Goal: Task Accomplishment & Management: Complete application form

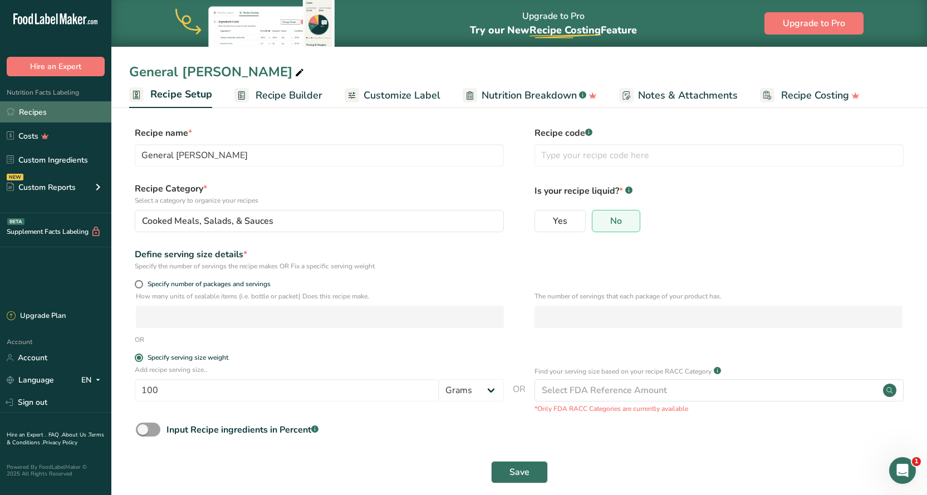
click at [30, 110] on link "Recipes" at bounding box center [55, 111] width 111 height 21
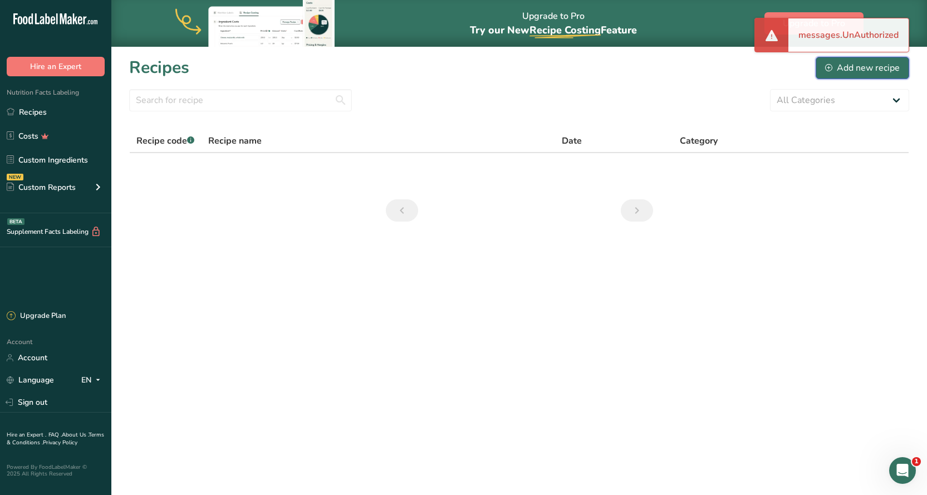
click at [852, 76] on button "Add new recipe" at bounding box center [863, 68] width 94 height 22
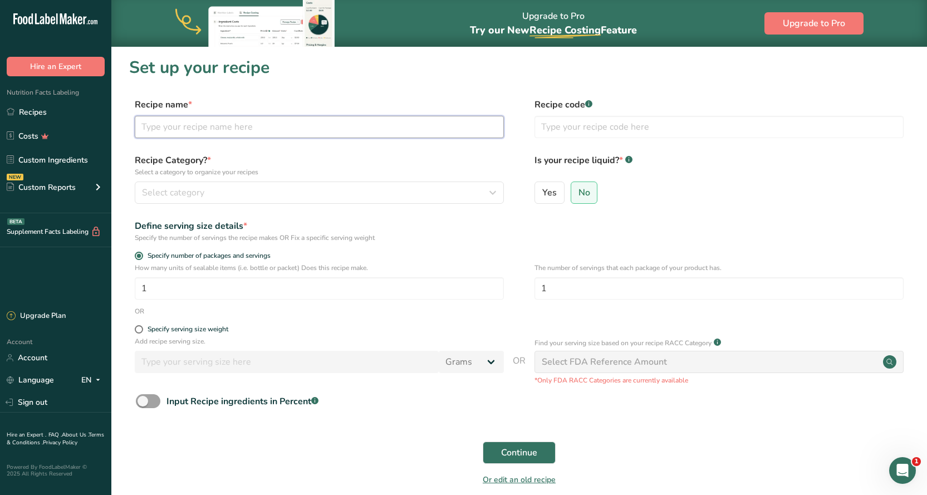
click at [175, 124] on input "text" at bounding box center [319, 127] width 369 height 22
click at [144, 134] on input "Hot Sausage Rolls" at bounding box center [319, 127] width 369 height 22
type input "Hot Sausage Rolls"
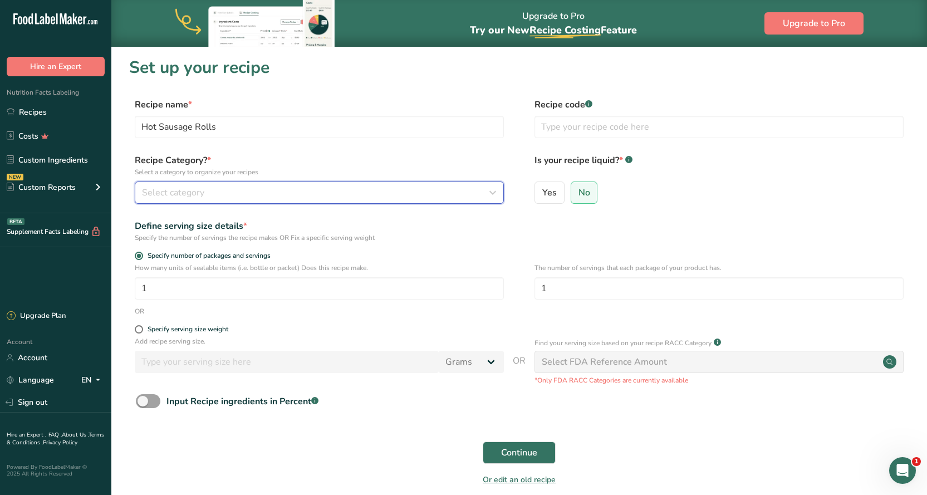
click at [293, 198] on div "Select category" at bounding box center [316, 192] width 348 height 13
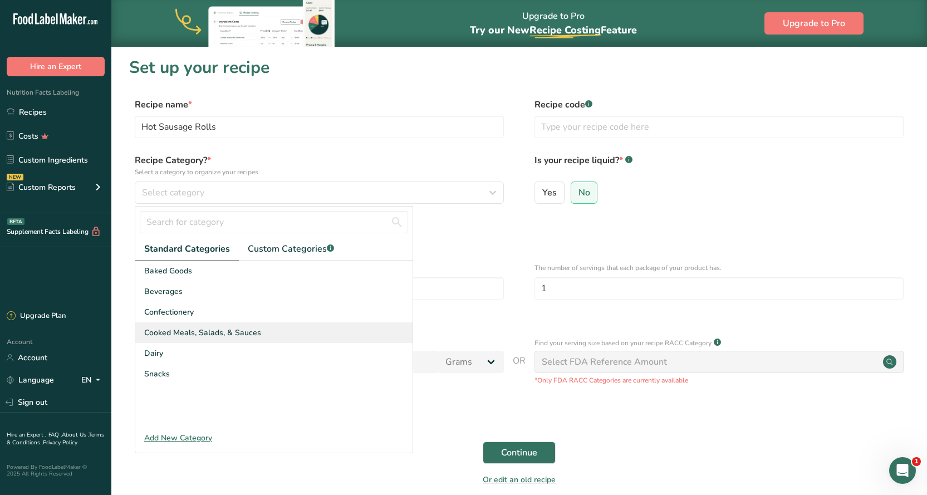
click at [198, 325] on div "Cooked Meals, Salads, & Sauces" at bounding box center [273, 332] width 277 height 21
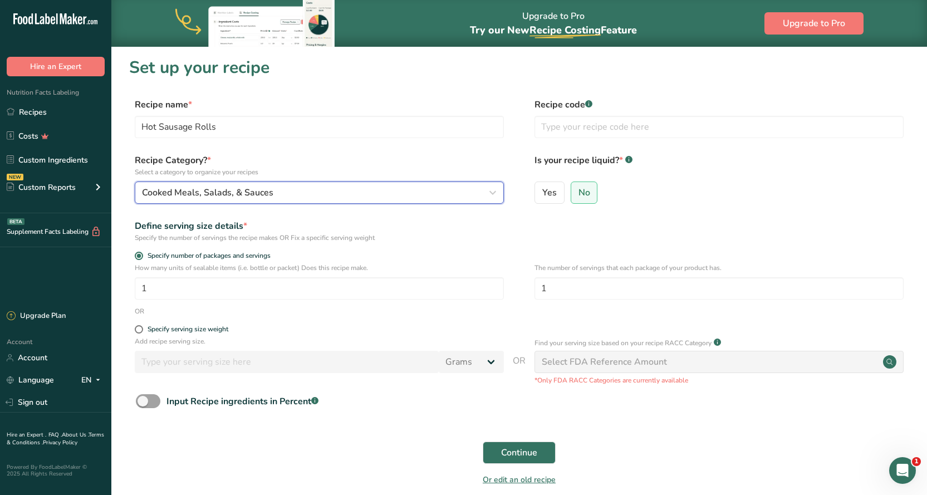
click at [415, 195] on div "Cooked Meals, Salads, & Sauces" at bounding box center [316, 192] width 348 height 13
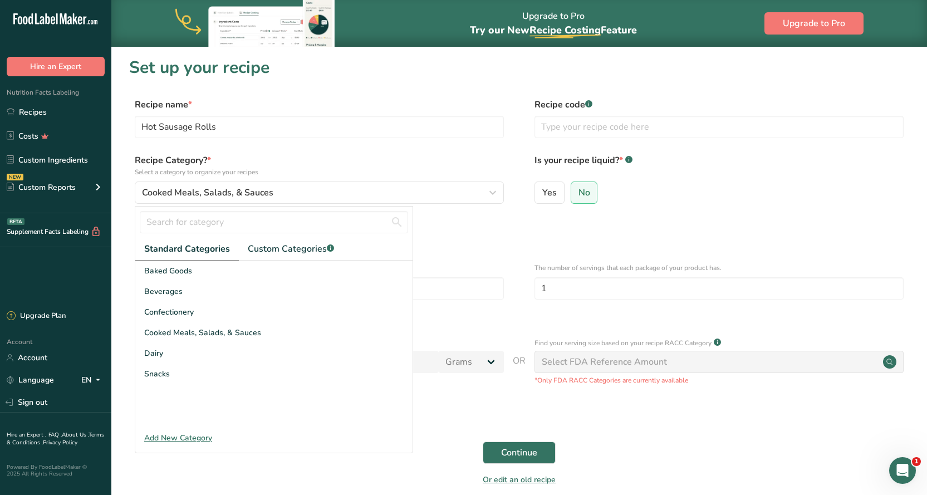
click at [321, 153] on form "Recipe name * Hot Sausage Rolls Recipe code .a-a{fill:#347362;}.b-a{fill:#fff;}…" at bounding box center [519, 295] width 780 height 395
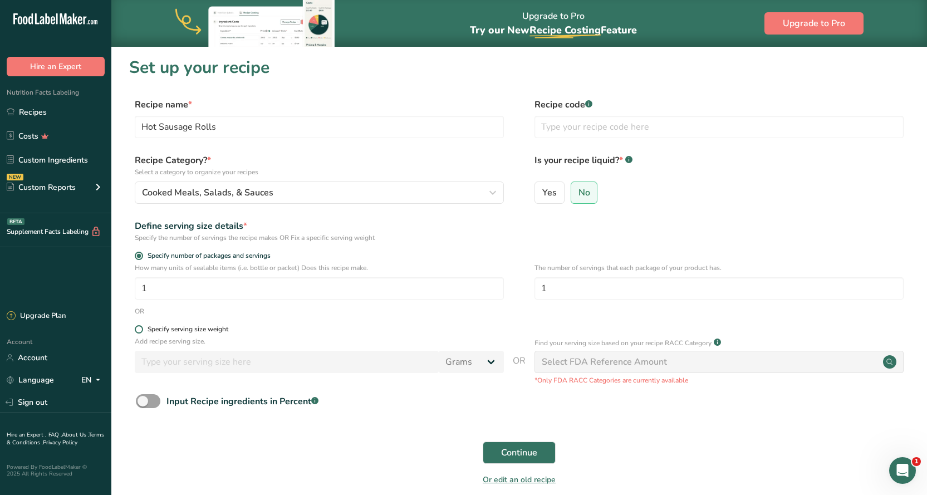
click at [137, 328] on span at bounding box center [139, 329] width 8 height 8
click at [137, 328] on input "Specify serving size weight" at bounding box center [138, 329] width 7 height 7
radio input "true"
radio input "false"
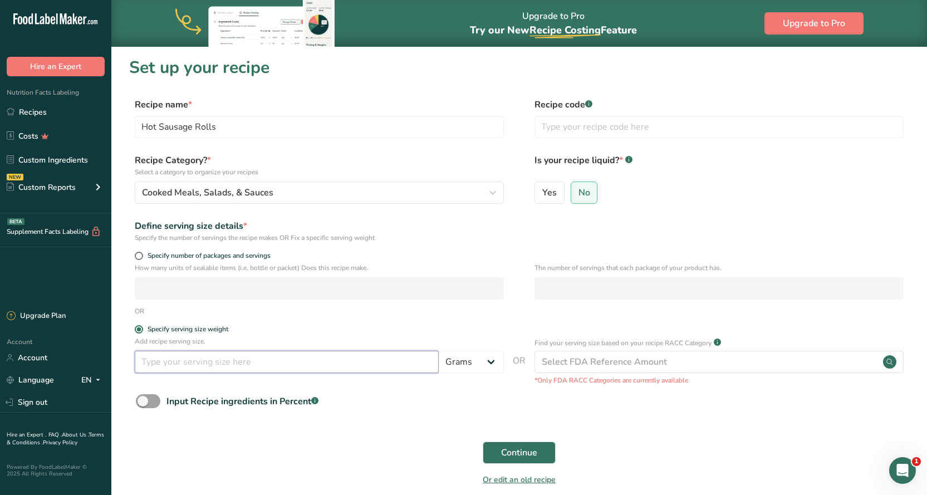
click at [153, 360] on input "number" at bounding box center [287, 362] width 304 height 22
type input "82"
click at [384, 437] on div "Continue" at bounding box center [519, 453] width 780 height 36
click at [527, 453] on span "Continue" at bounding box center [519, 452] width 36 height 13
click at [522, 452] on span "Continue" at bounding box center [519, 452] width 36 height 13
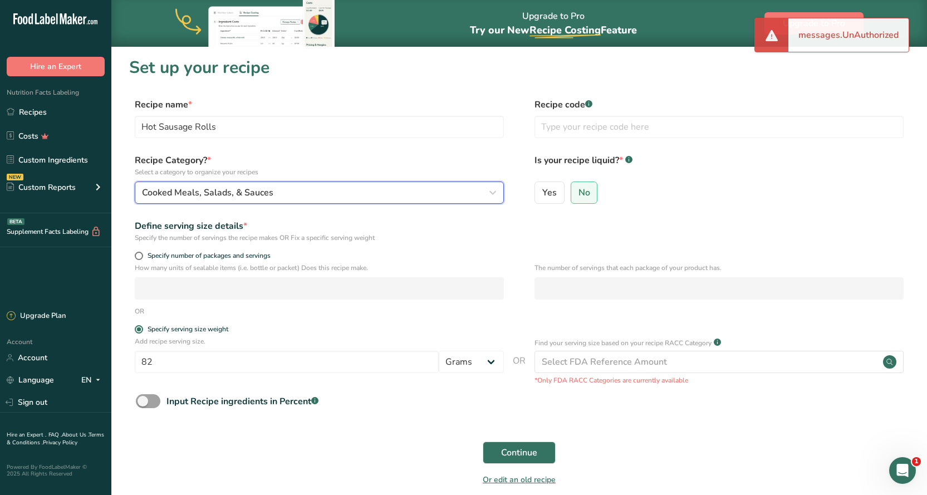
click at [425, 183] on button "Cooked Meals, Salads, & Sauces" at bounding box center [319, 193] width 369 height 22
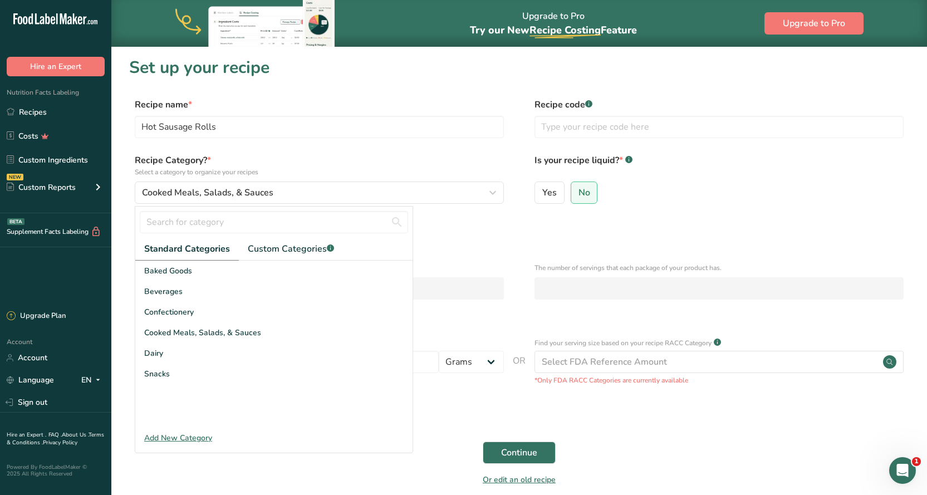
click at [674, 432] on form "Recipe name * Hot Sausage Rolls Recipe code .a-a{fill:#347362;}.b-a{fill:#fff;}…" at bounding box center [519, 295] width 780 height 395
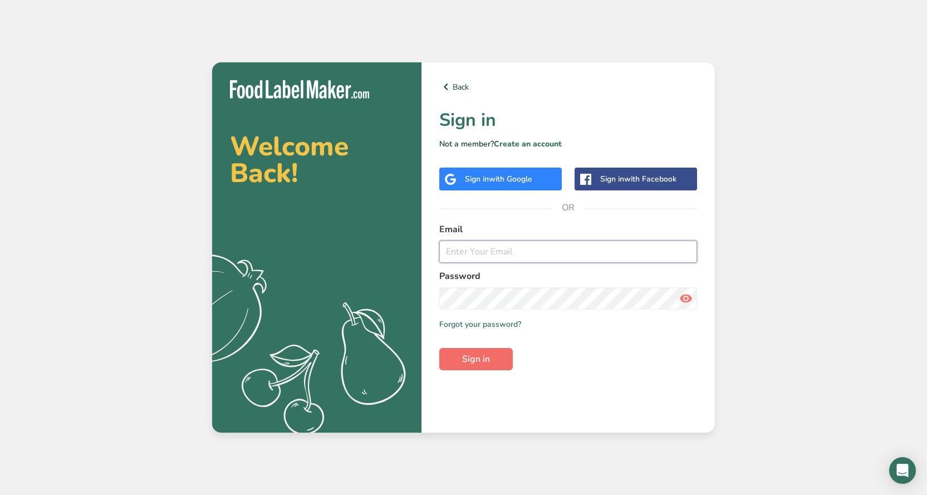
type input "[EMAIL_ADDRESS][DOMAIN_NAME]"
click at [491, 350] on button "Sign in" at bounding box center [476, 359] width 74 height 22
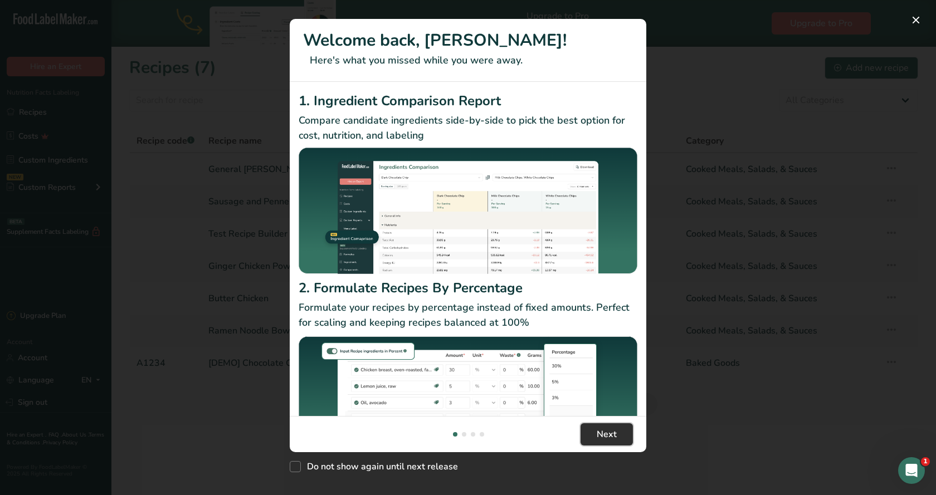
click at [603, 441] on button "Next" at bounding box center [606, 434] width 52 height 22
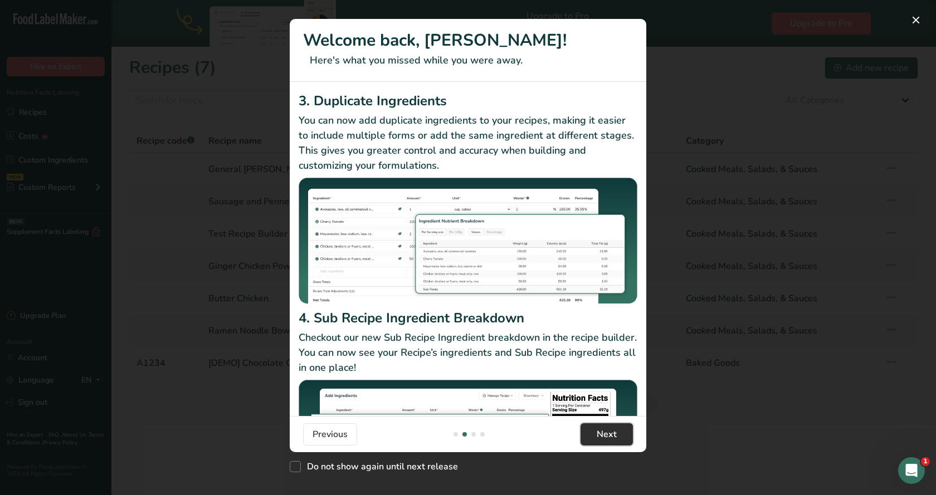
click at [605, 434] on span "Next" at bounding box center [606, 434] width 20 height 13
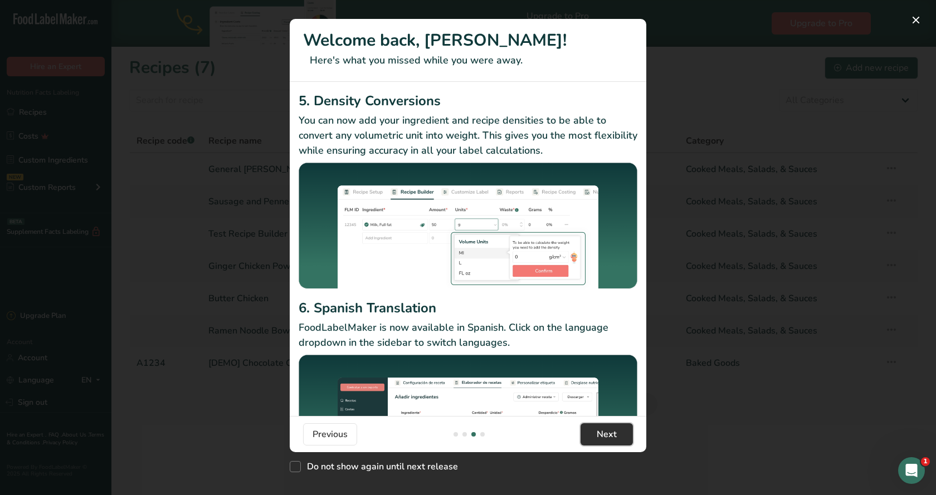
click at [605, 434] on span "Next" at bounding box center [606, 434] width 20 height 13
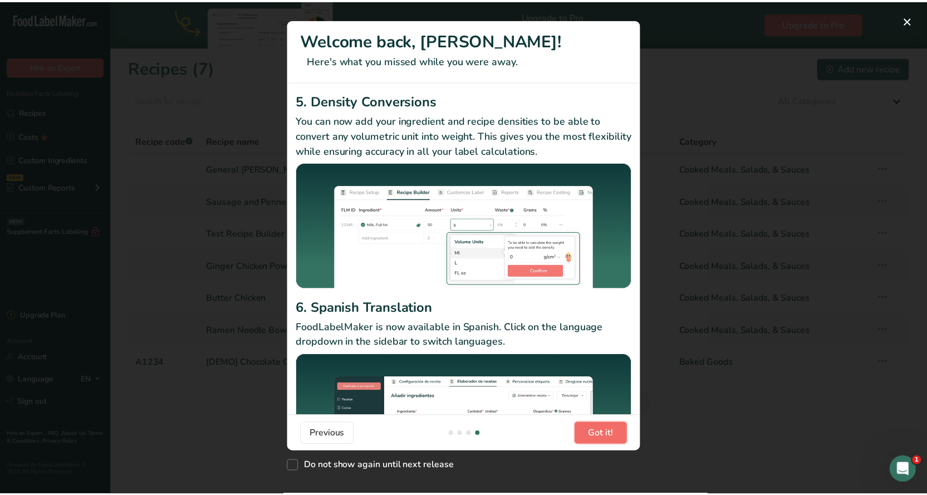
scroll to position [0, 1069]
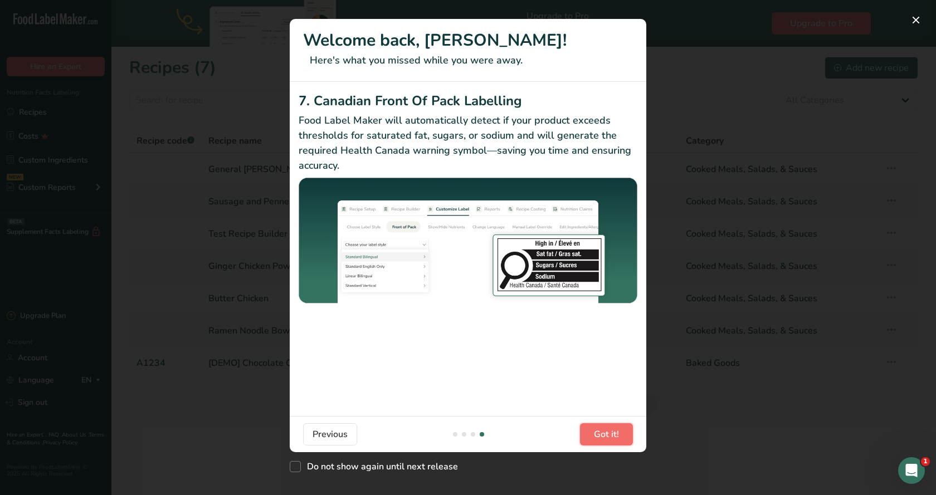
click at [610, 433] on span "Got it!" at bounding box center [606, 434] width 25 height 13
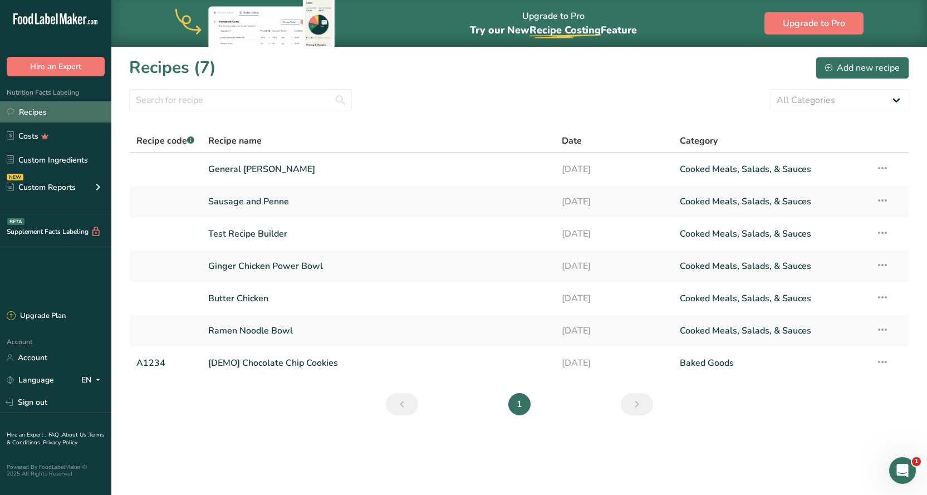
click at [50, 119] on link "Recipes" at bounding box center [55, 111] width 111 height 21
click at [880, 70] on div "Add new recipe" at bounding box center [862, 67] width 75 height 13
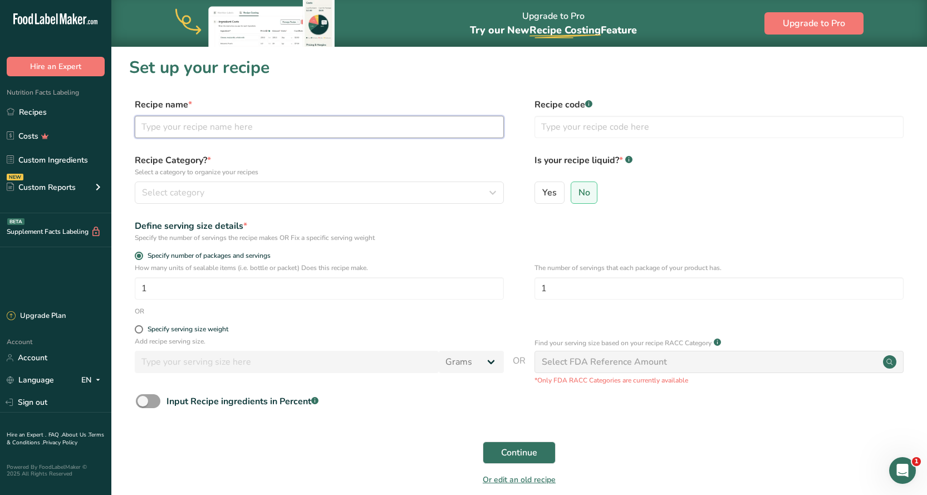
click at [202, 132] on input "text" at bounding box center [319, 127] width 369 height 22
type input "Hot Sausage Rolls"
click at [139, 330] on span at bounding box center [139, 329] width 8 height 8
click at [139, 330] on input "Specify serving size weight" at bounding box center [138, 329] width 7 height 7
radio input "true"
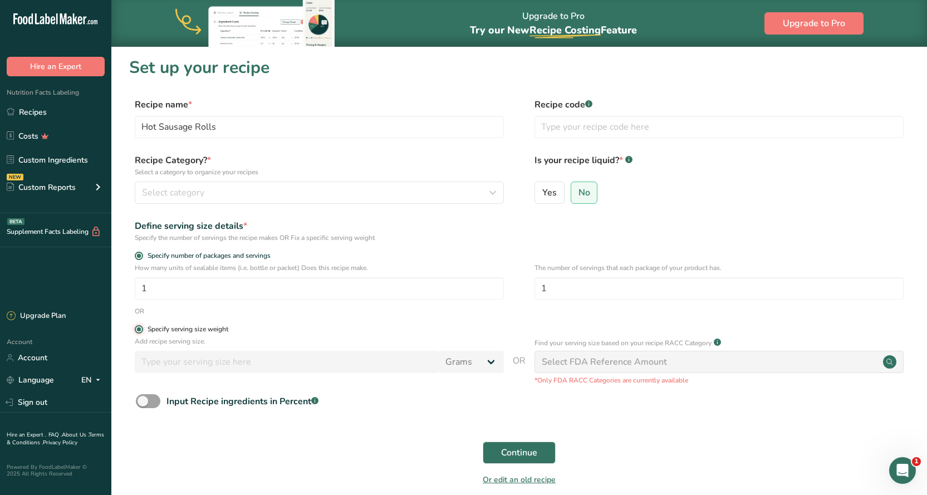
radio input "false"
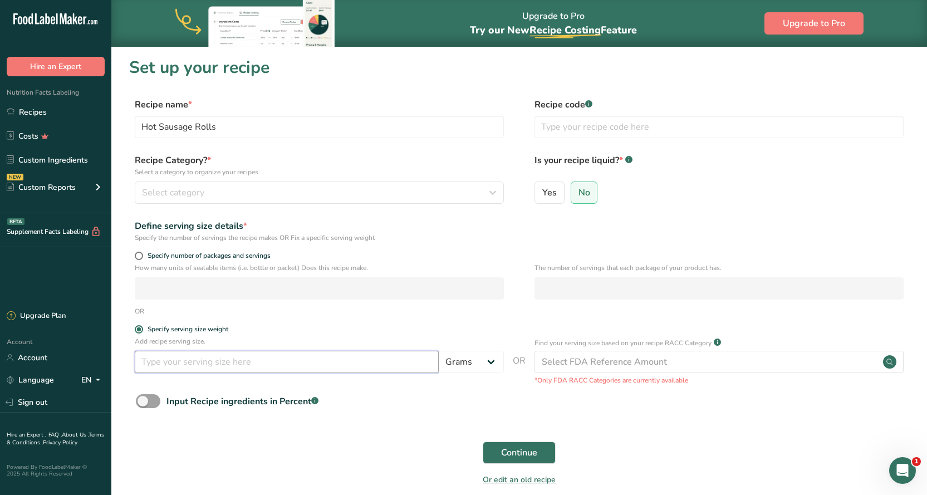
click at [153, 360] on input "number" at bounding box center [287, 362] width 304 height 22
type input "82"
click at [288, 444] on div "Continue" at bounding box center [519, 453] width 780 height 36
click at [511, 458] on span "Continue" at bounding box center [519, 452] width 36 height 13
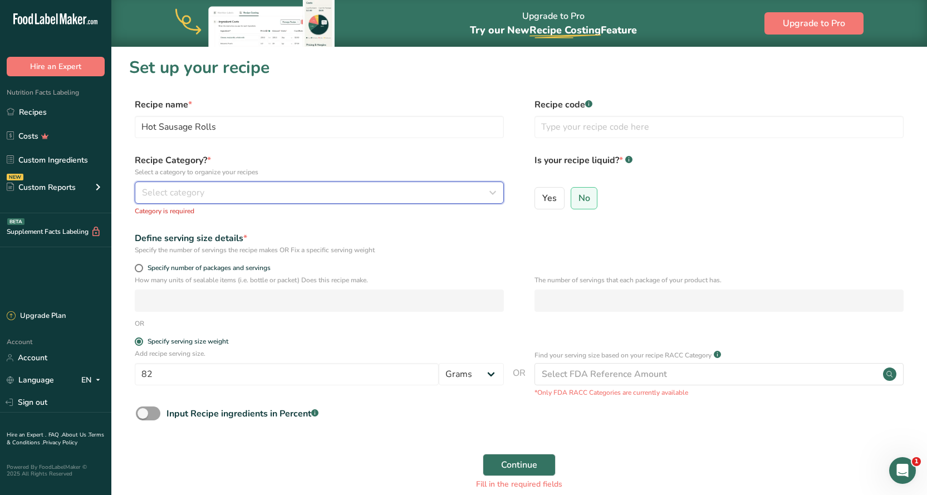
click at [498, 190] on icon "button" at bounding box center [492, 193] width 13 height 20
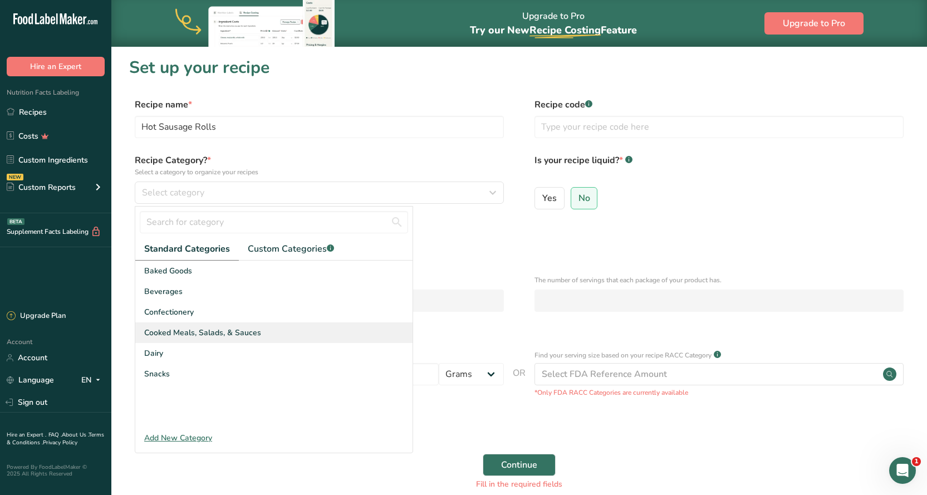
click at [283, 332] on div "Cooked Meals, Salads, & Sauces" at bounding box center [273, 332] width 277 height 21
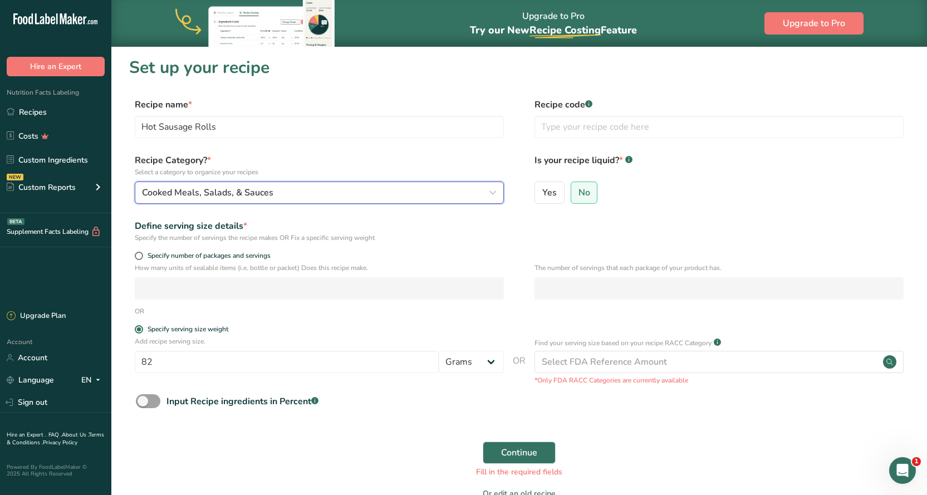
click at [493, 196] on icon "button" at bounding box center [492, 193] width 13 height 20
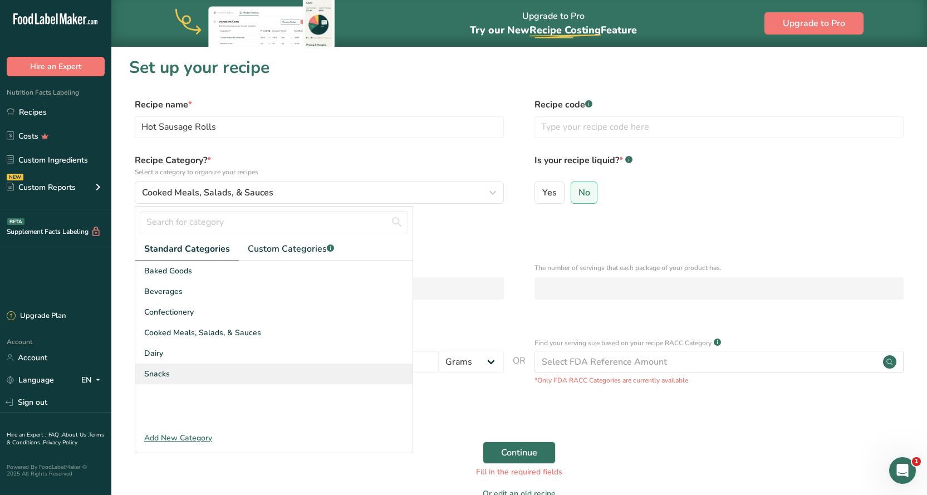
click at [192, 373] on div "Snacks" at bounding box center [273, 374] width 277 height 21
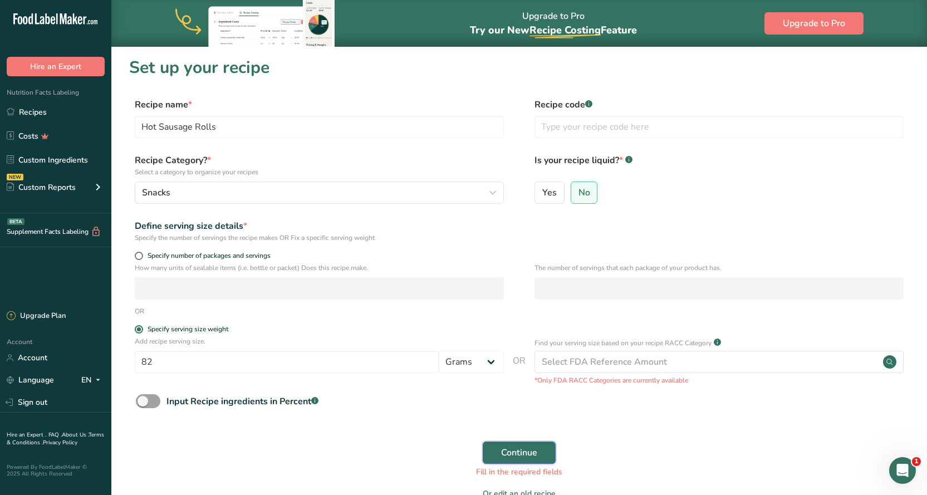
click at [501, 456] on span "Continue" at bounding box center [519, 452] width 36 height 13
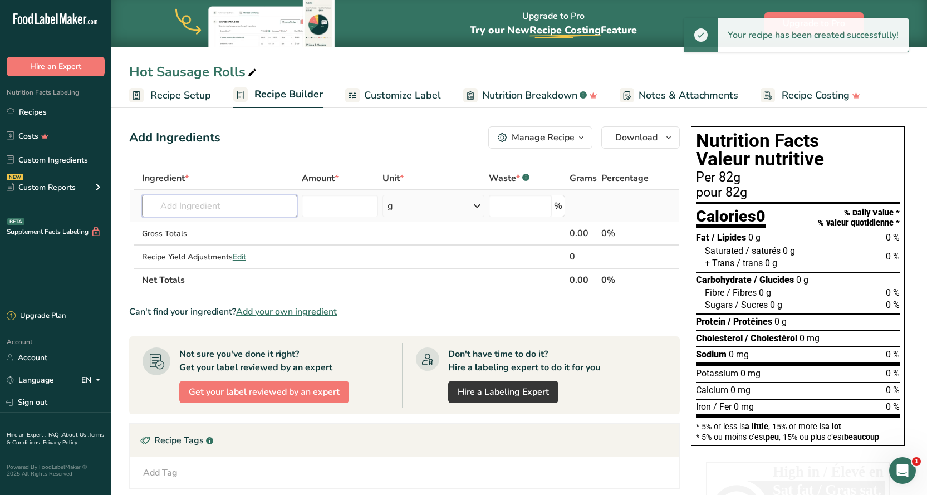
click at [182, 201] on input "text" at bounding box center [220, 206] width 156 height 22
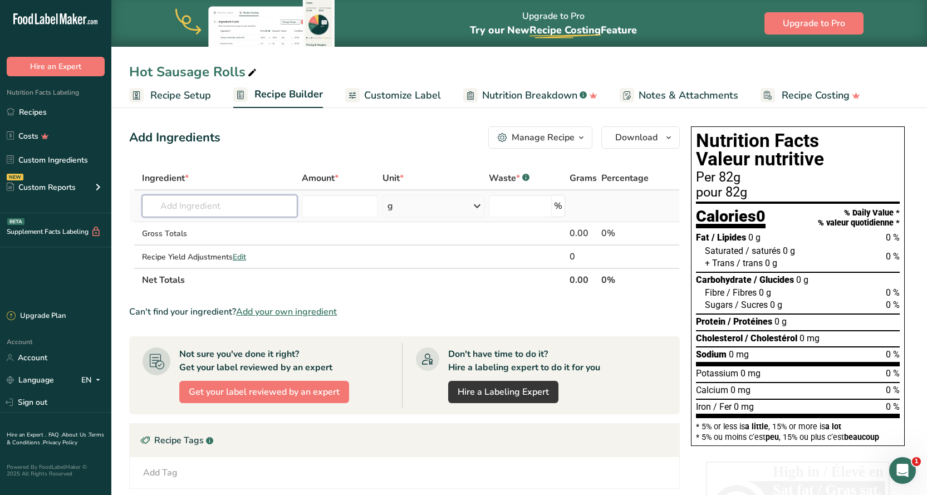
click at [185, 203] on input "text" at bounding box center [220, 206] width 156 height 22
click at [66, 161] on link "Custom Ingredients" at bounding box center [55, 159] width 111 height 21
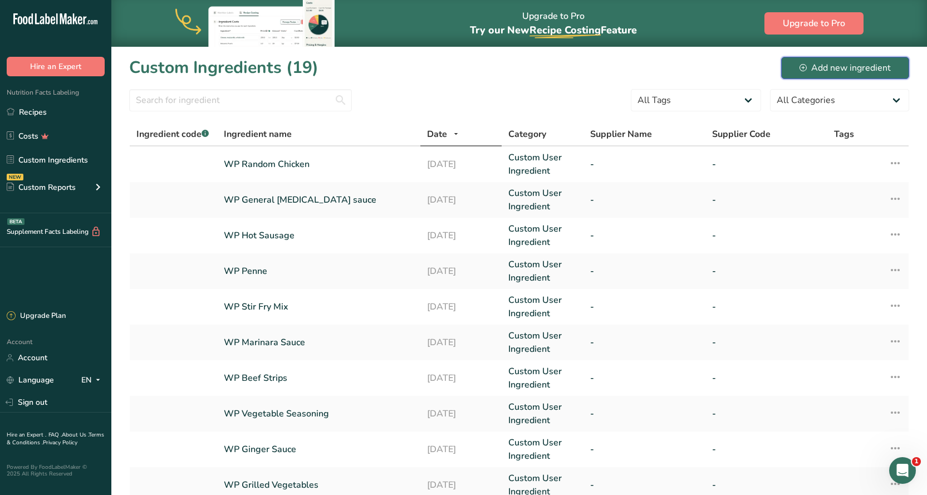
click at [838, 72] on div "Add new ingredient" at bounding box center [845, 67] width 91 height 13
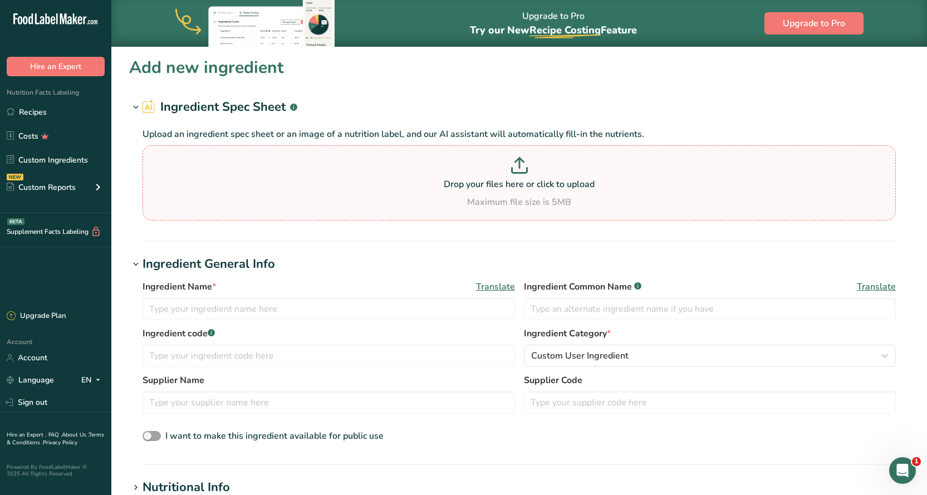
click at [417, 204] on div "Maximum file size is 5MB" at bounding box center [519, 201] width 748 height 13
click at [417, 204] on input "Drop your files here or click to upload Maximum file size is 5MB" at bounding box center [520, 182] width 754 height 75
type input "C:\fakepath\hot meat.jpg"
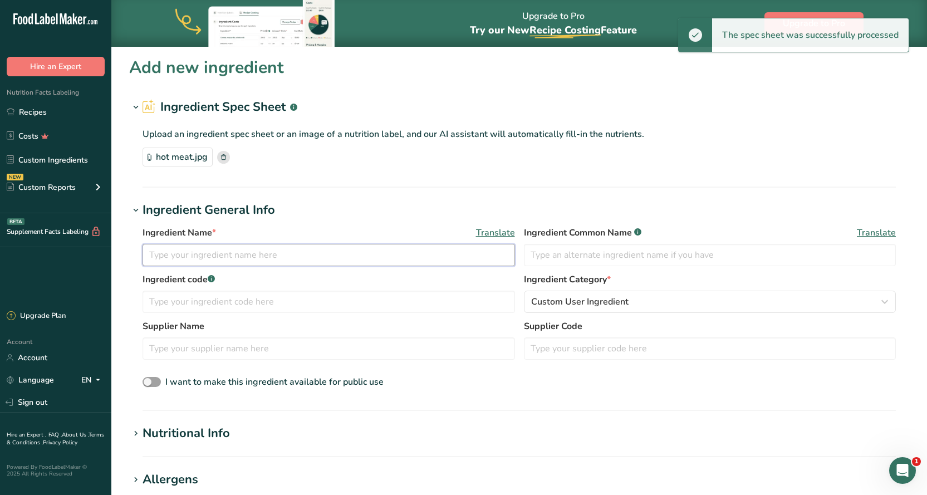
click at [190, 251] on input "text" at bounding box center [329, 255] width 373 height 22
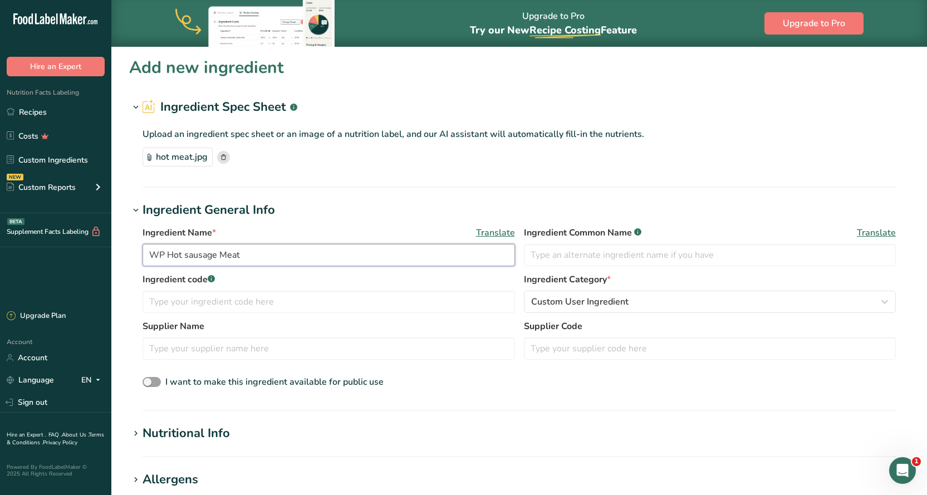
type input "WP Hot sausage Meat"
click at [507, 446] on section "Nutritional Info Serving Size .a-a{fill:#347362;}.b-a{fill:#fff;} Add ingredien…" at bounding box center [519, 440] width 780 height 33
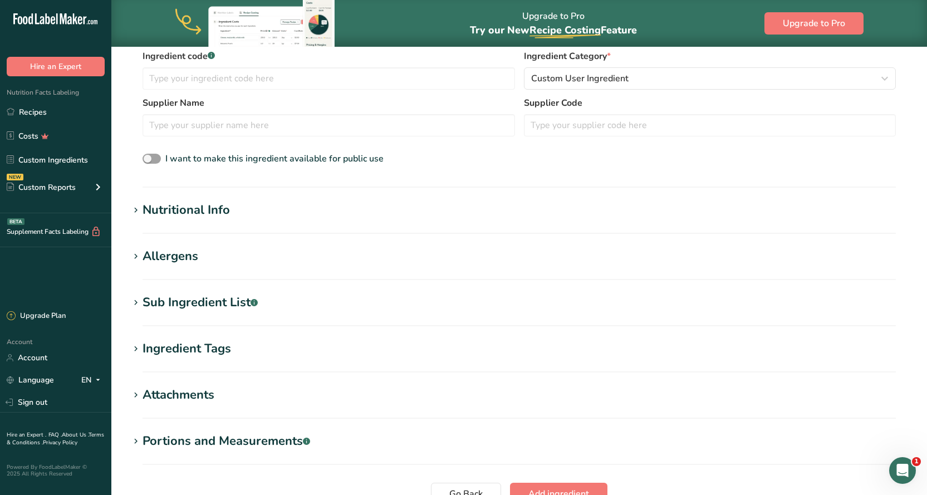
scroll to position [328, 0]
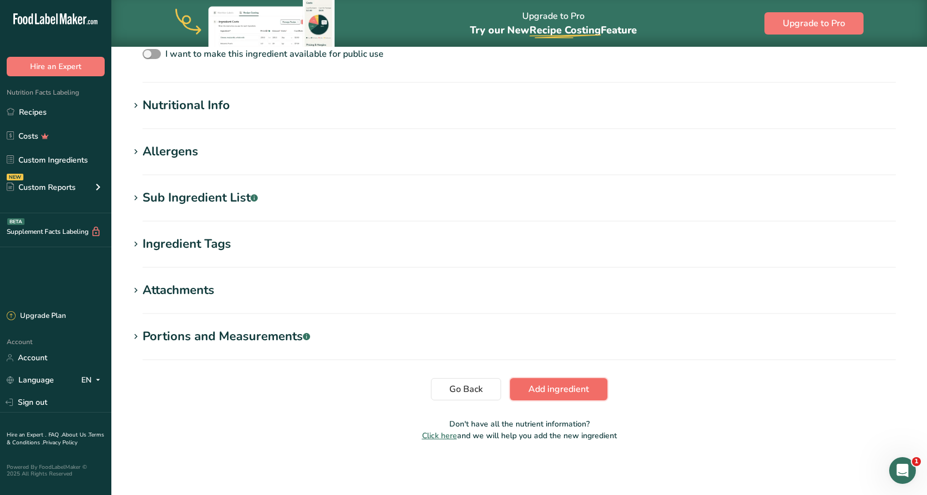
click at [542, 388] on span "Add ingredient" at bounding box center [559, 389] width 61 height 13
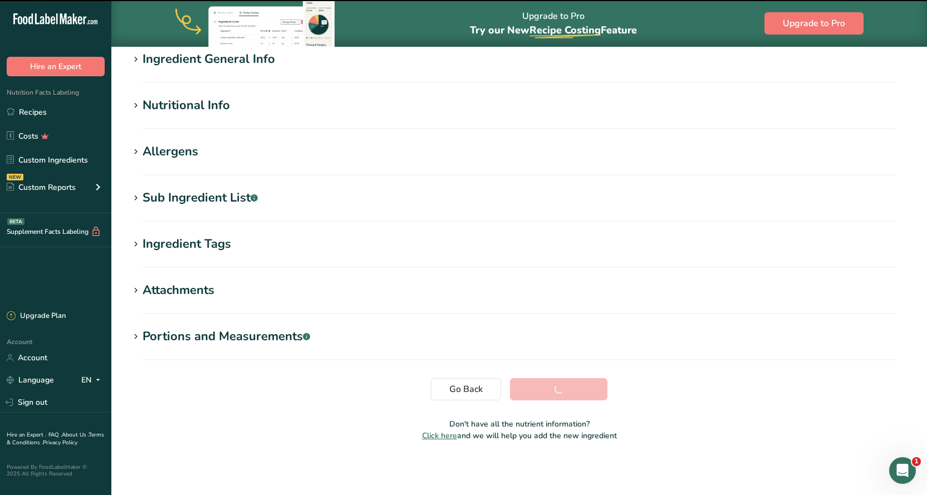
scroll to position [94, 0]
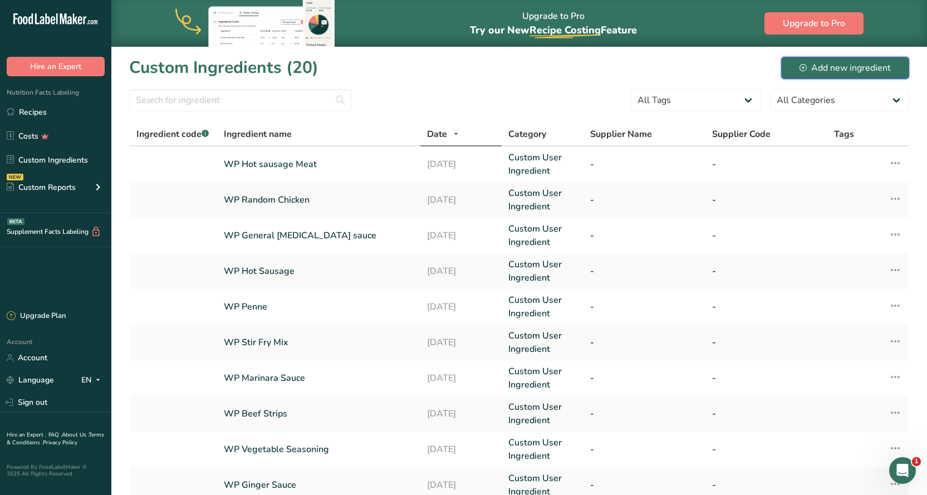
click at [825, 70] on div "Add new ingredient" at bounding box center [845, 67] width 91 height 13
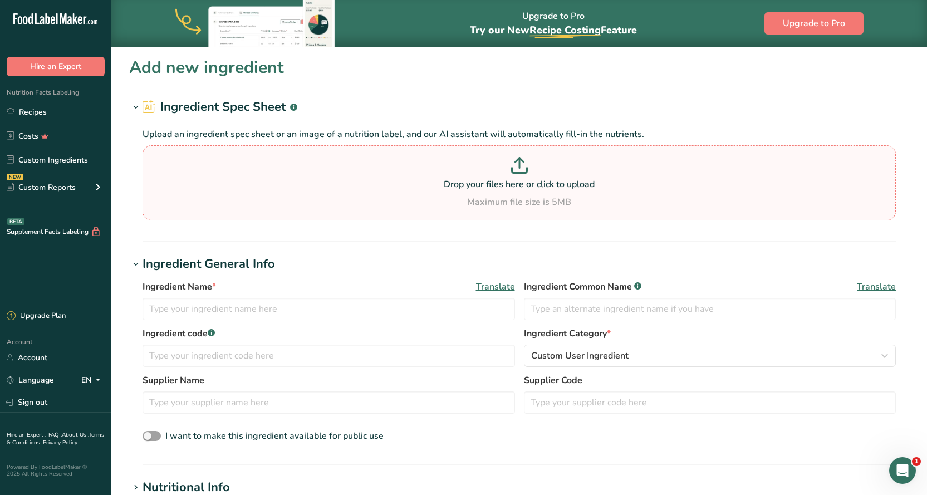
click at [478, 174] on p at bounding box center [519, 167] width 748 height 21
click at [478, 174] on input "Drop your files here or click to upload Maximum file size is 5MB" at bounding box center [520, 182] width 754 height 75
type input "C:\fakepath\puff pastry.jpg"
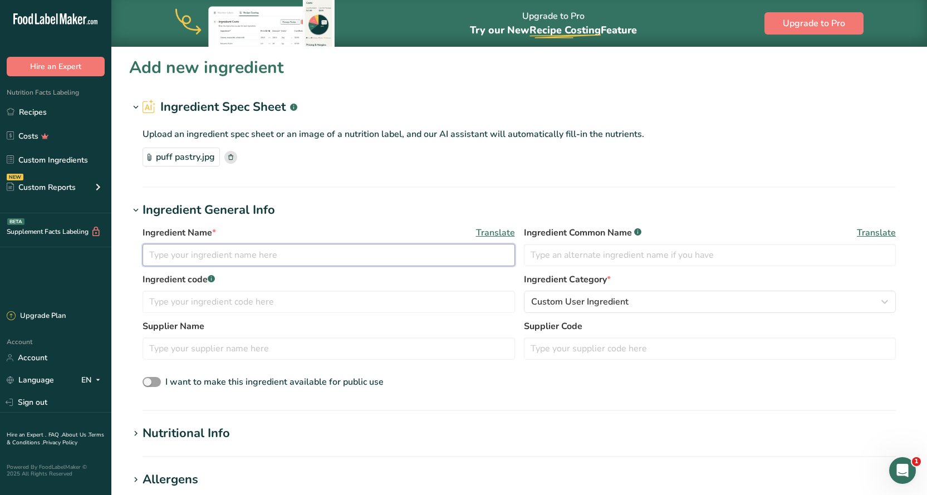
click at [310, 252] on input "text" at bounding box center [329, 255] width 373 height 22
type input "P"
type input "WP Puff Pastry"
click at [562, 417] on section "Add new ingredient Ingredient Spec Sheet .a-a{fill:#347362;}.b-a{fill:#fff;} Up…" at bounding box center [519, 416] width 816 height 741
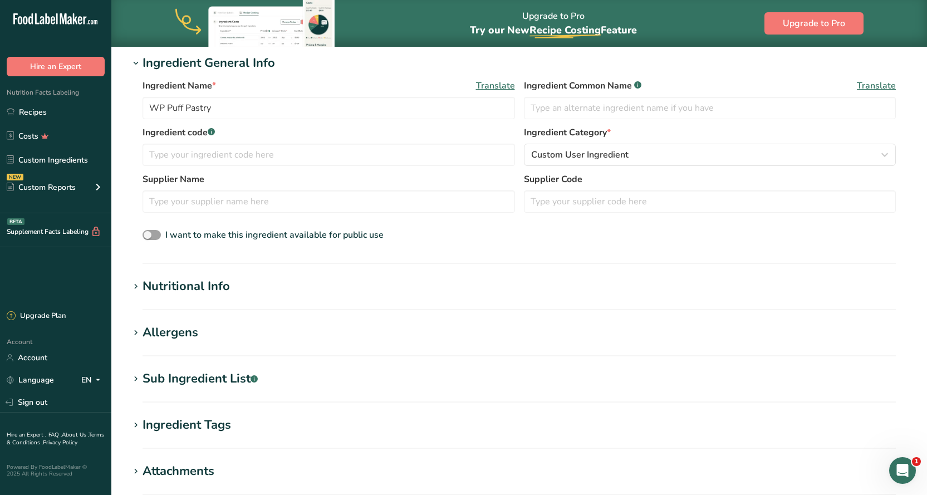
scroll to position [328, 0]
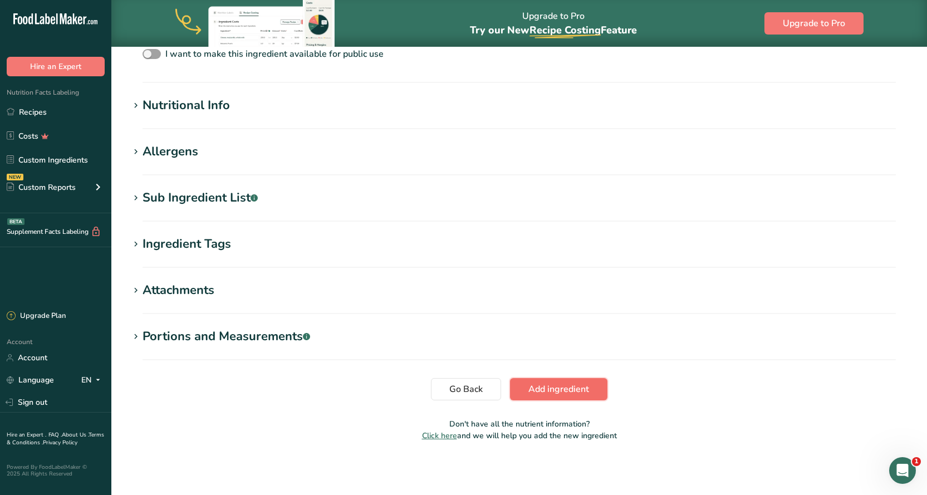
click at [556, 395] on span "Add ingredient" at bounding box center [559, 389] width 61 height 13
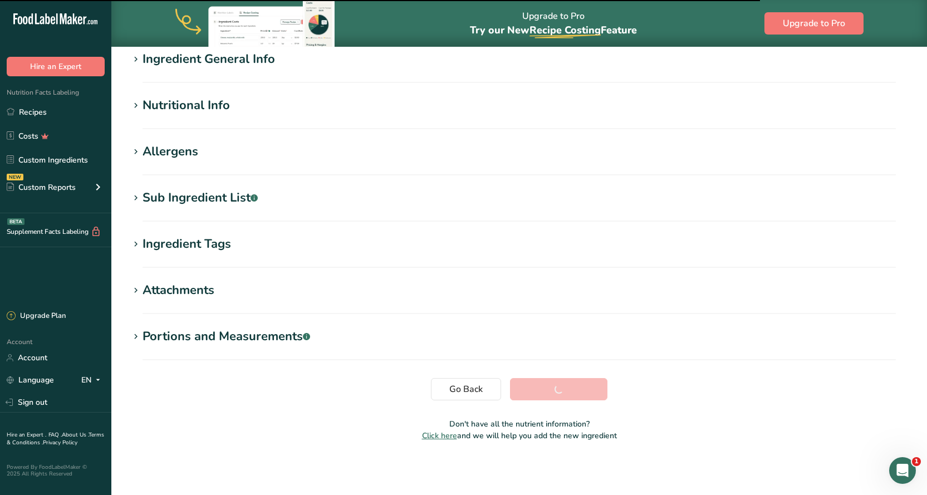
scroll to position [94, 0]
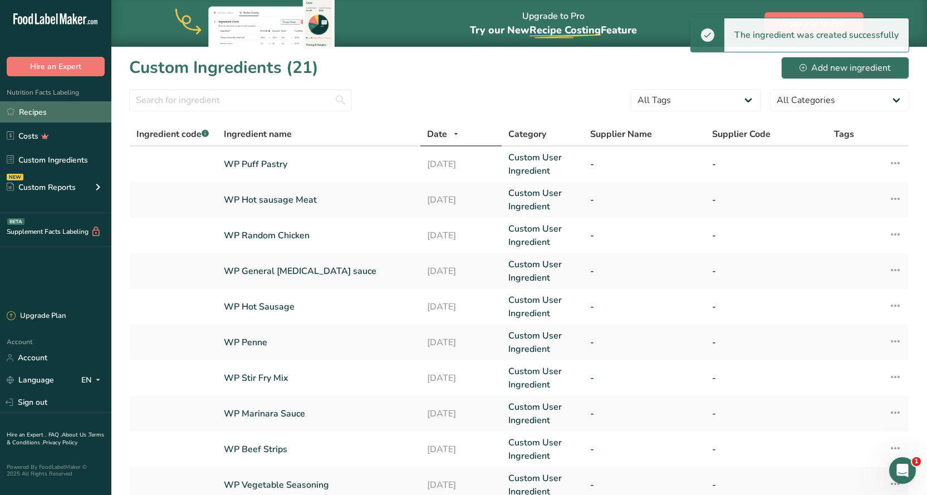
click at [69, 113] on link "Recipes" at bounding box center [55, 111] width 111 height 21
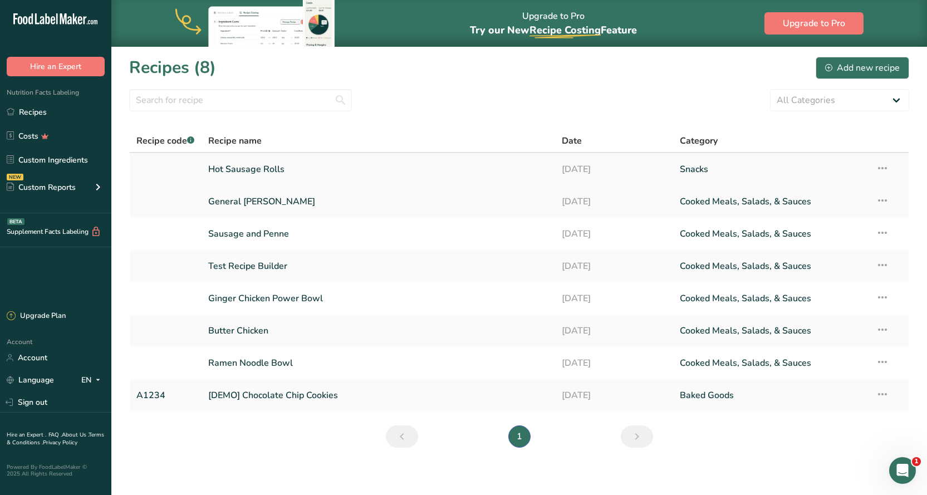
click at [263, 167] on link "Hot Sausage Rolls" at bounding box center [378, 169] width 340 height 23
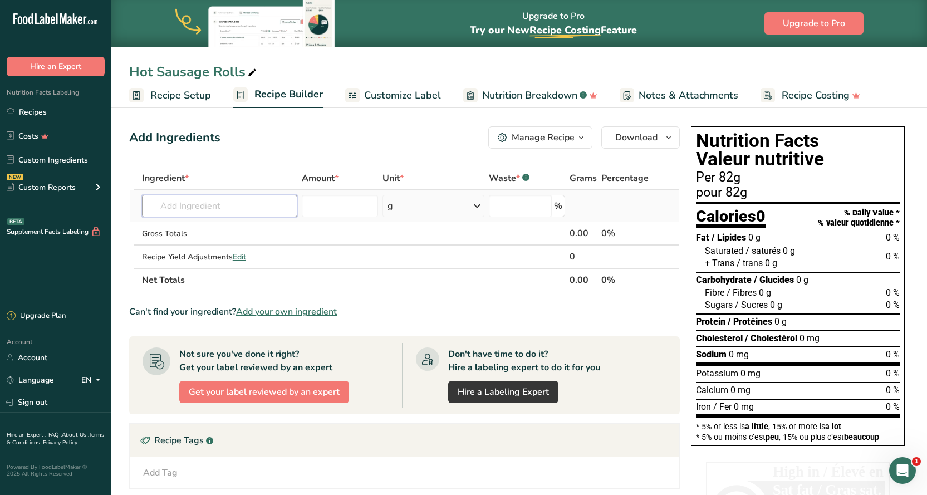
click at [209, 206] on input "text" at bounding box center [220, 206] width 156 height 22
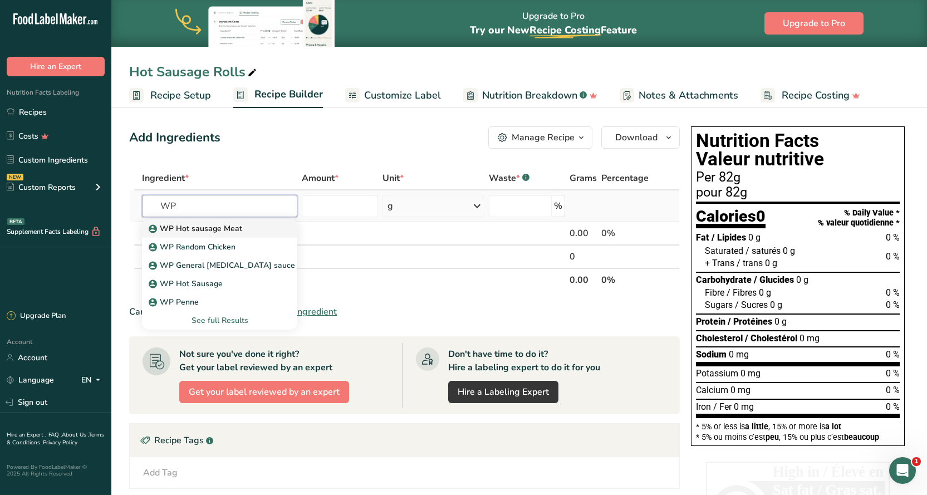
type input "WP"
click at [208, 232] on p "WP Hot sausage Meat" at bounding box center [196, 229] width 91 height 12
type input "WP Hot sausage Meat"
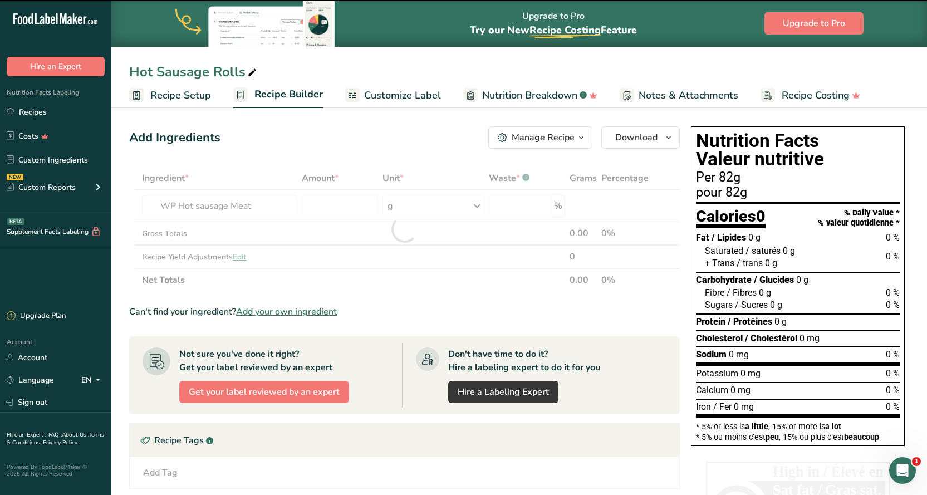
type input "0"
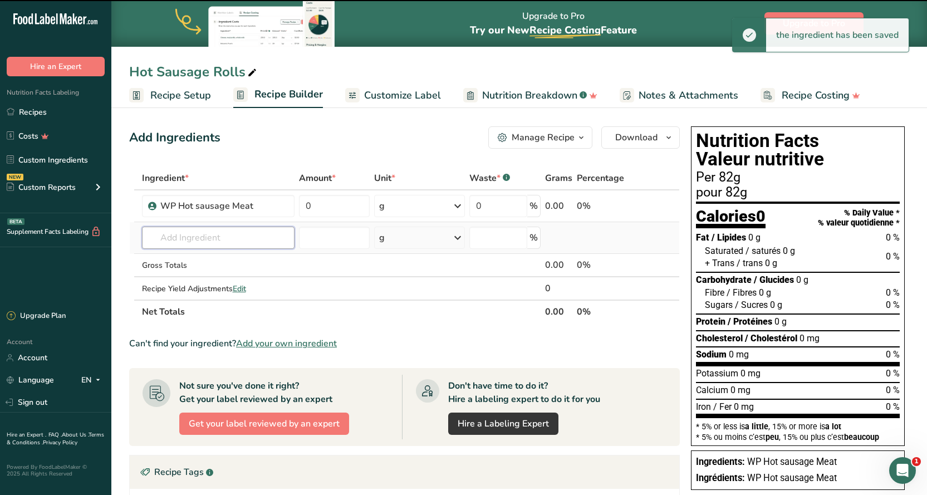
click at [178, 235] on input "text" at bounding box center [218, 238] width 153 height 22
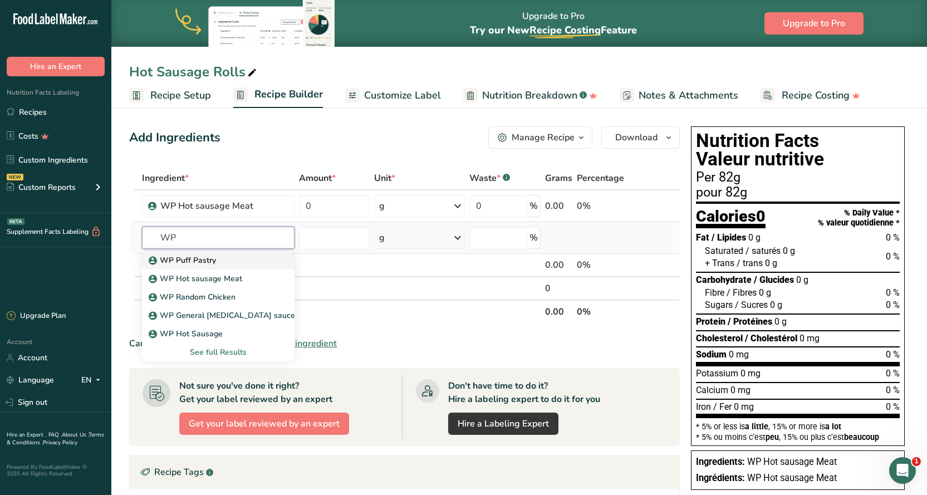
type input "WP"
click at [202, 256] on p "WP Puff Pastry" at bounding box center [183, 261] width 65 height 12
type input "WP Puff Pastry"
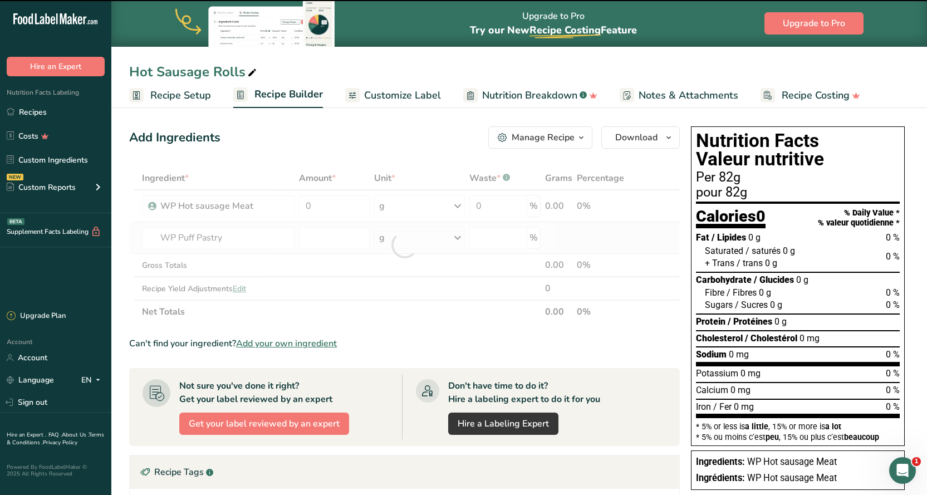
type input "0"
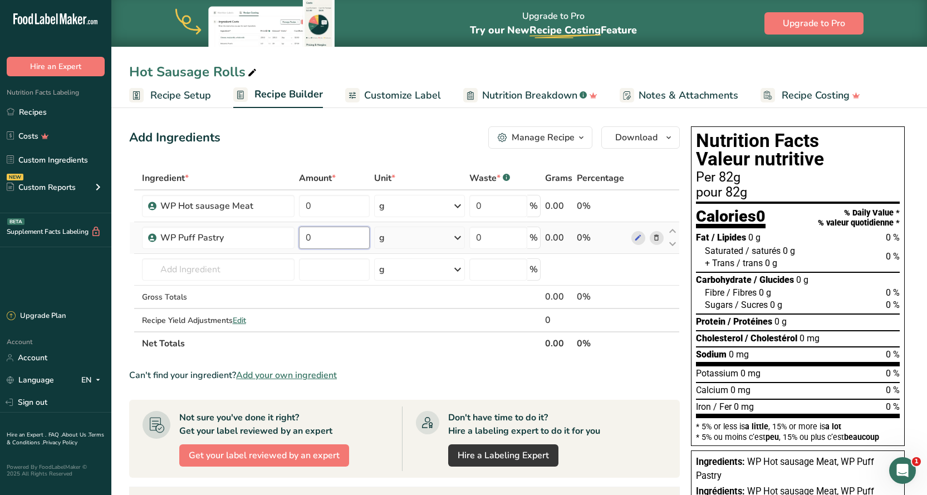
click at [315, 236] on input "0" at bounding box center [334, 238] width 71 height 22
type input "52"
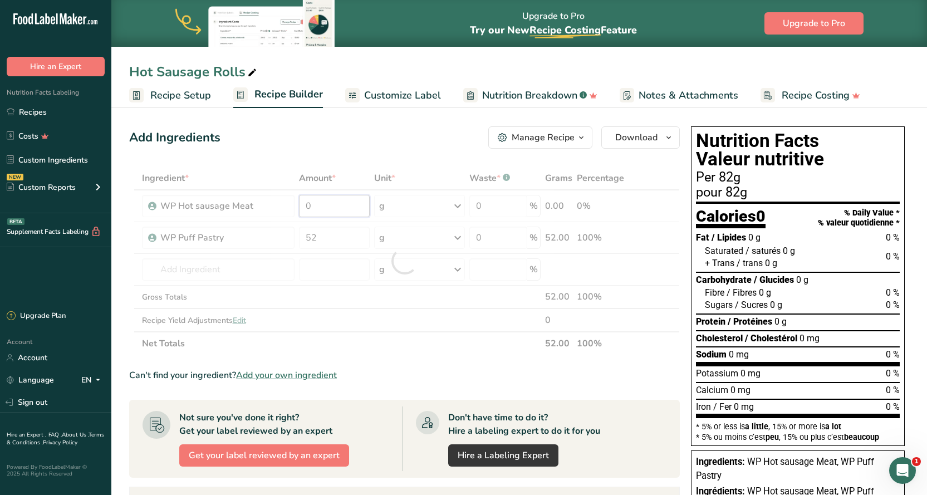
click at [314, 209] on div "Ingredient * Amount * Unit * Waste * .a-a{fill:#347362;}.b-a{fill:#fff;} Grams …" at bounding box center [404, 261] width 551 height 189
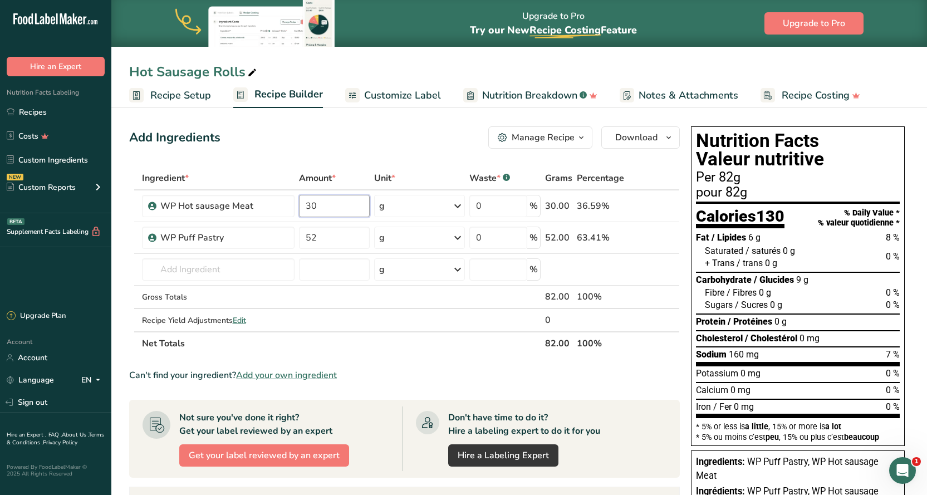
type input "30"
click at [356, 141] on div "Add Ingredients Manage Recipe Delete Recipe Duplicate Recipe Scale Recipe Save …" at bounding box center [404, 137] width 551 height 22
click at [46, 161] on link "Custom Ingredients" at bounding box center [55, 159] width 111 height 21
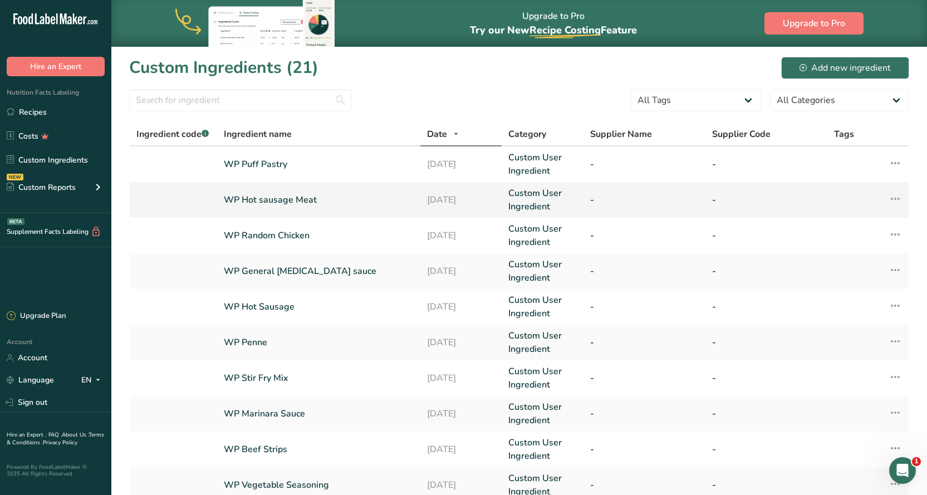
click at [266, 198] on link "WP Hot sausage Meat" at bounding box center [319, 199] width 190 height 13
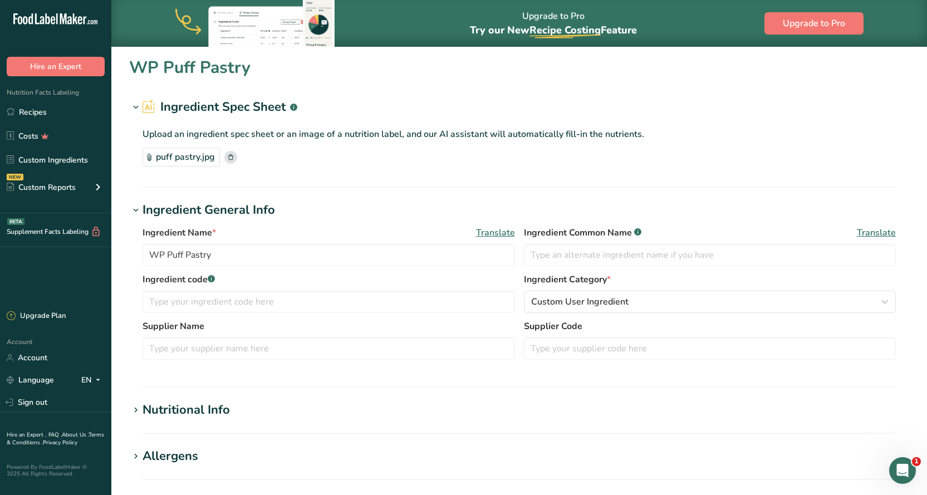
type input "WP Hot sausage Meat"
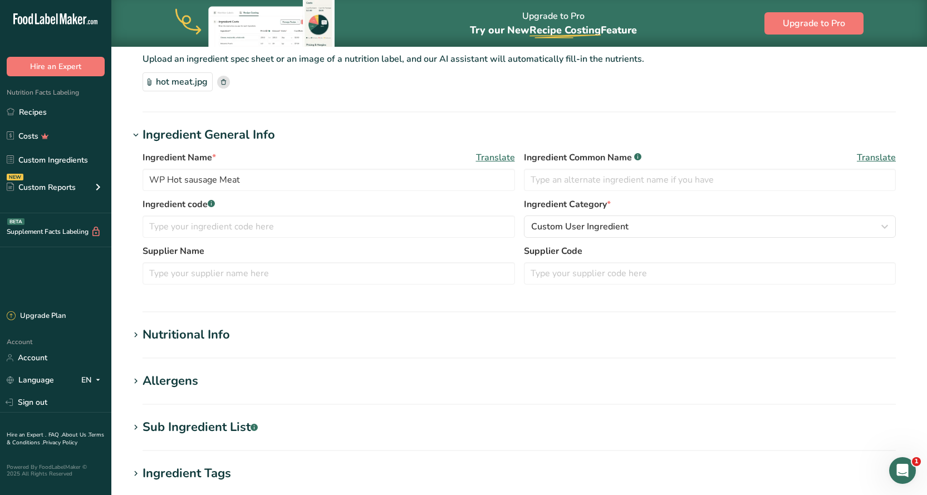
scroll to position [223, 0]
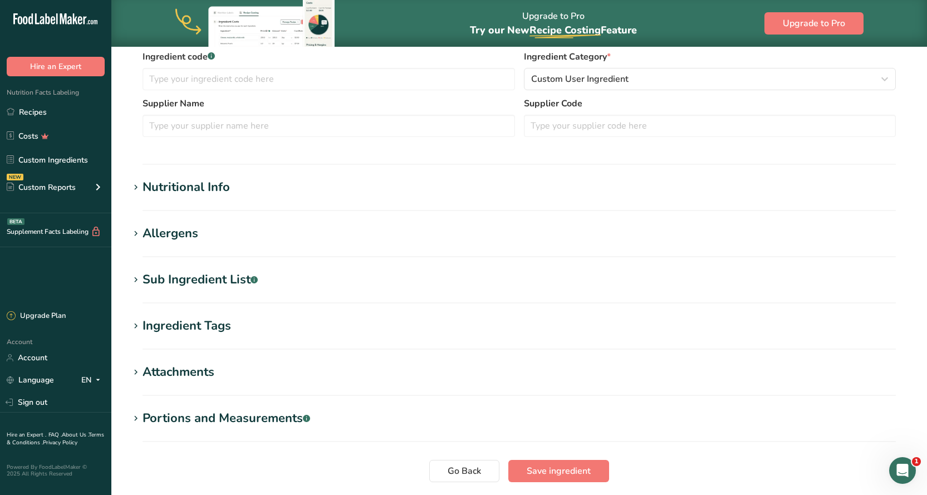
click at [201, 185] on div "Nutritional Info" at bounding box center [186, 187] width 87 height 18
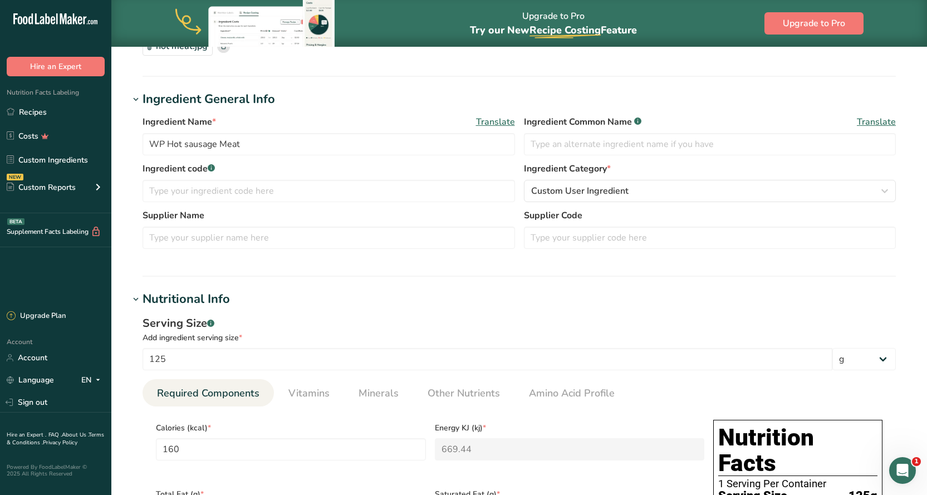
scroll to position [0, 0]
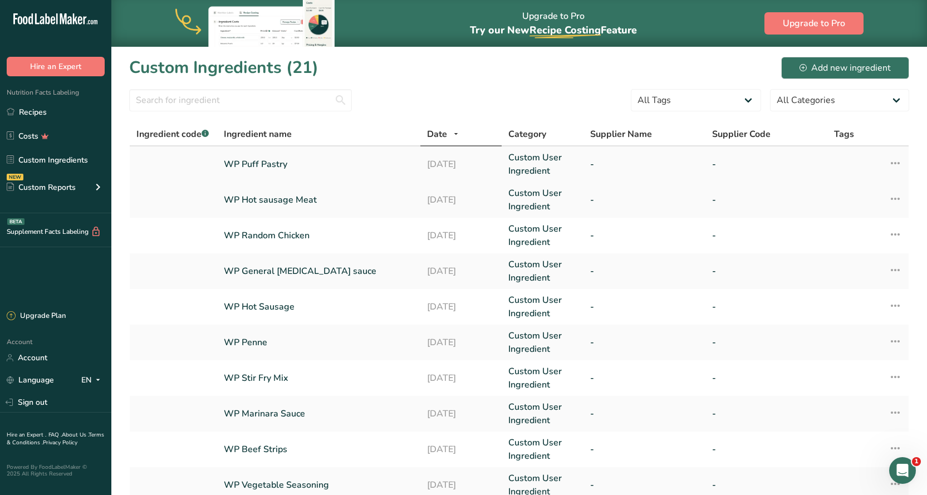
click at [265, 165] on link "WP Puff Pastry" at bounding box center [319, 164] width 190 height 13
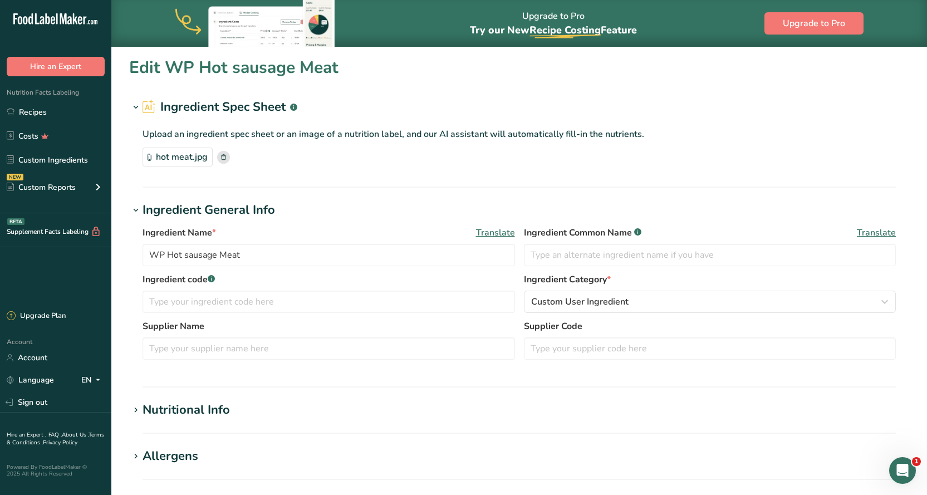
type input "WP Puff Pastry"
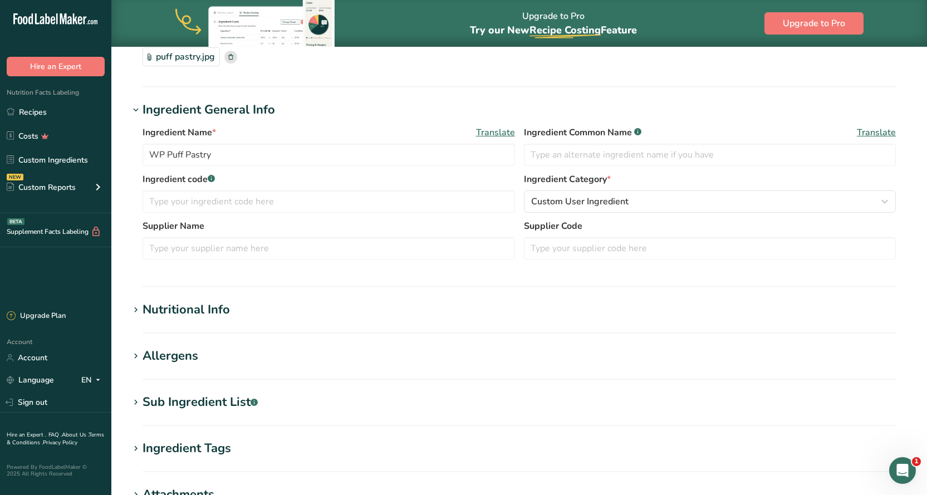
scroll to position [111, 0]
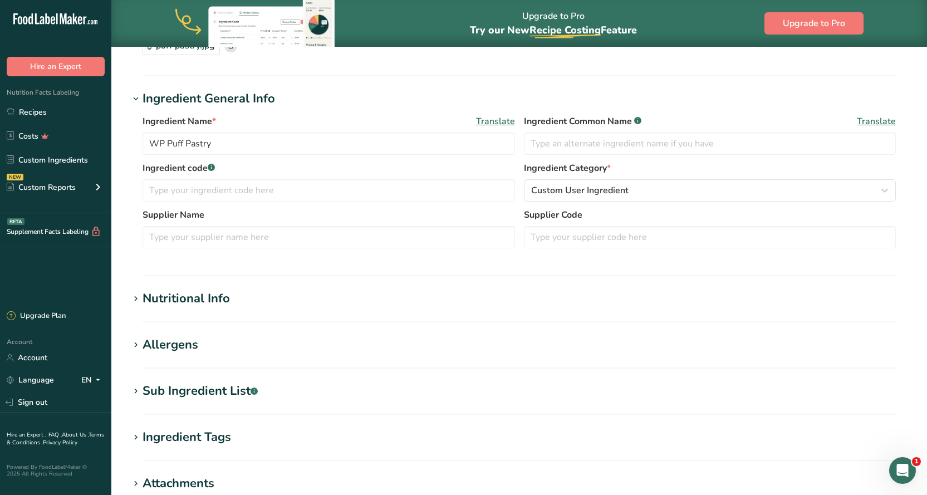
click at [252, 295] on h1 "Nutritional Info" at bounding box center [519, 299] width 780 height 18
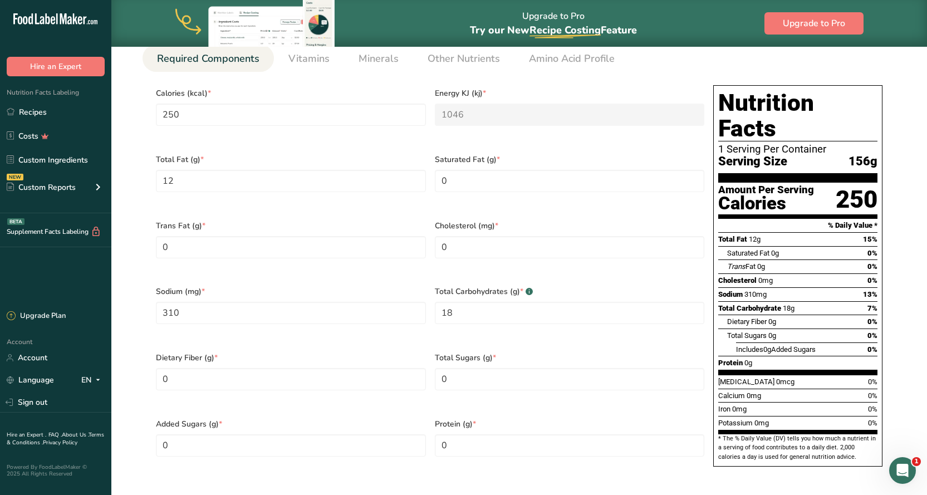
scroll to position [501, 0]
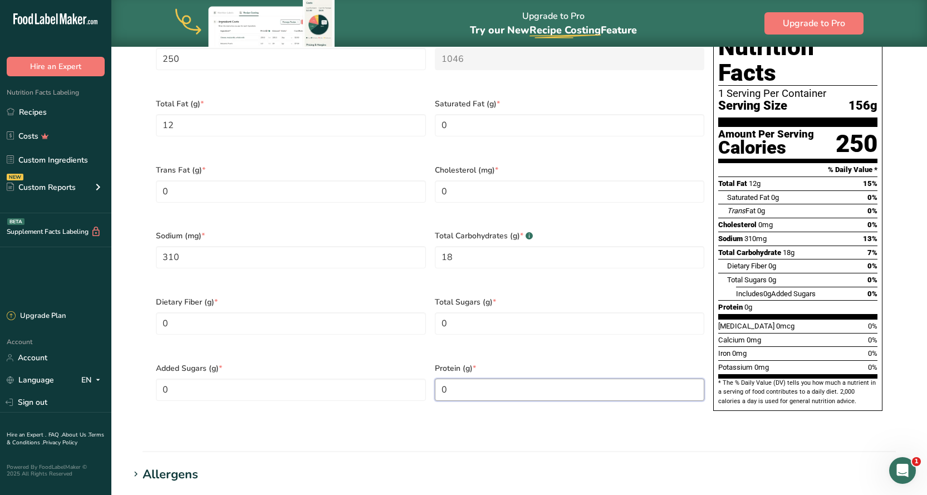
drag, startPoint x: 444, startPoint y: 366, endPoint x: 435, endPoint y: 368, distance: 9.0
click at [435, 379] on input "0" at bounding box center [570, 390] width 270 height 22
type input "2"
click at [457, 401] on section "Calories (kcal) * 250 Energy KJ (kj) * 1046 Total Fat (g) * 12 Saturated Fat (g…" at bounding box center [520, 223] width 754 height 415
drag, startPoint x: 449, startPoint y: 307, endPoint x: 427, endPoint y: 309, distance: 22.3
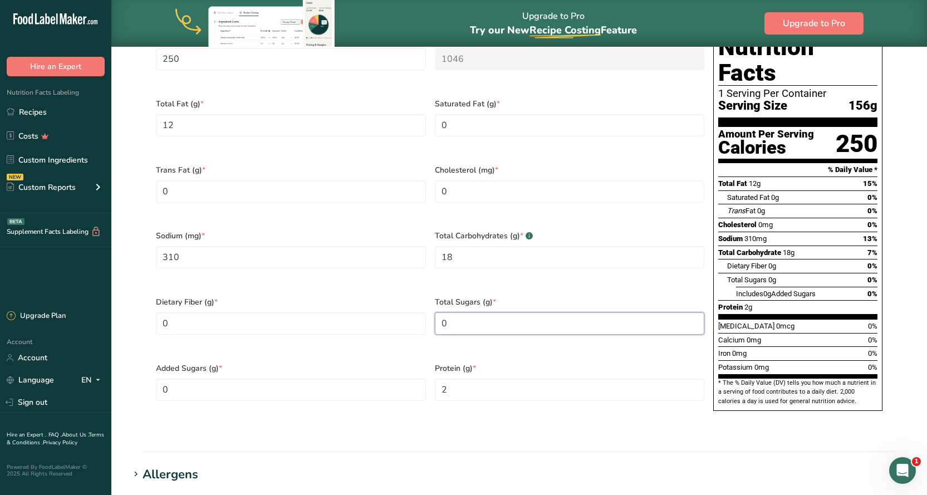
click at [431, 309] on div "Total Sugars (g) * 0" at bounding box center [570, 323] width 279 height 66
type Sugars "1"
click at [527, 419] on section "Nutritional Info Serving Size .a-a{fill:#347362;}.b-a{fill:#fff;} Add ingredien…" at bounding box center [519, 176] width 780 height 552
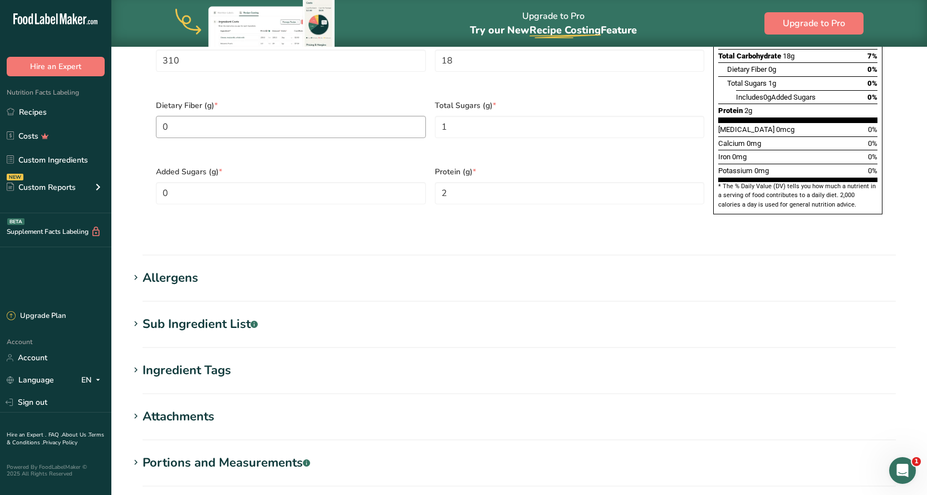
scroll to position [799, 0]
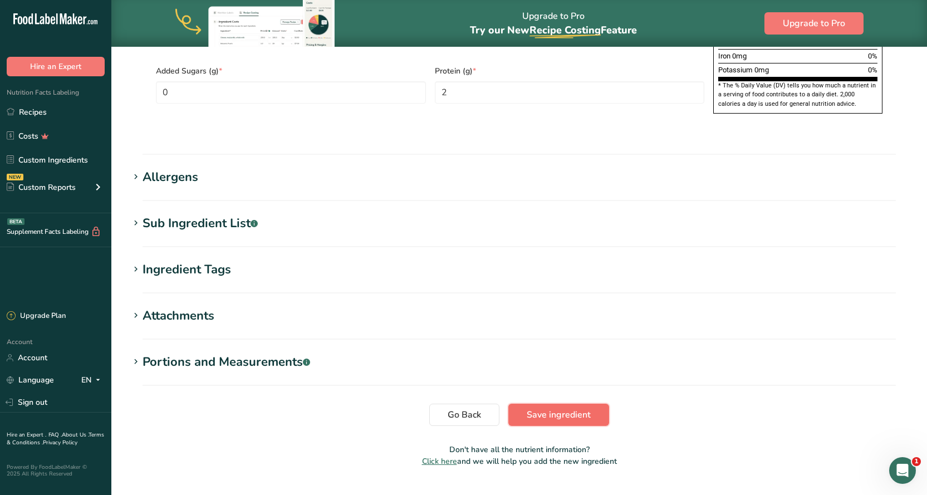
click at [570, 408] on span "Save ingredient" at bounding box center [559, 414] width 64 height 13
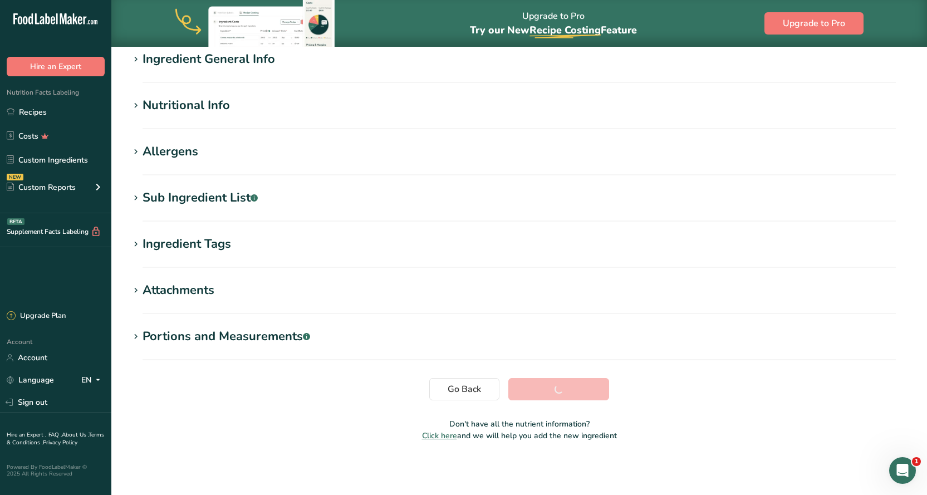
scroll to position [94, 0]
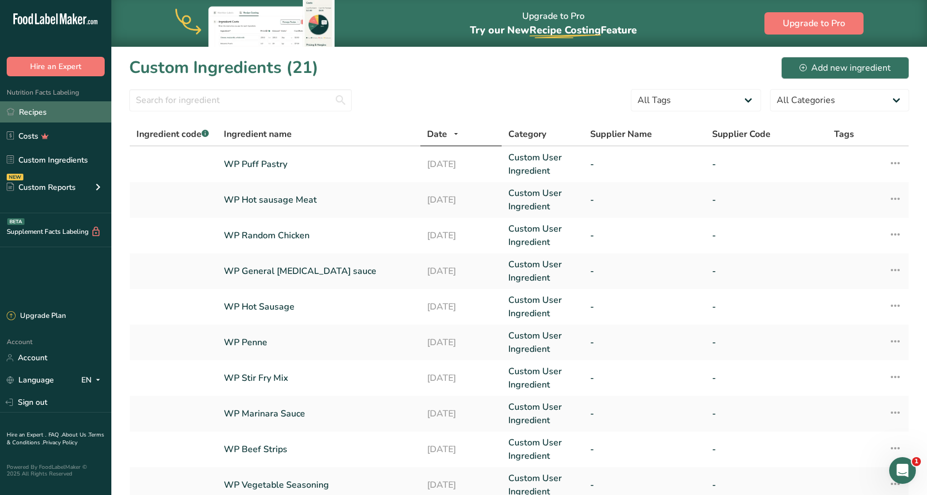
click at [30, 109] on link "Recipes" at bounding box center [55, 111] width 111 height 21
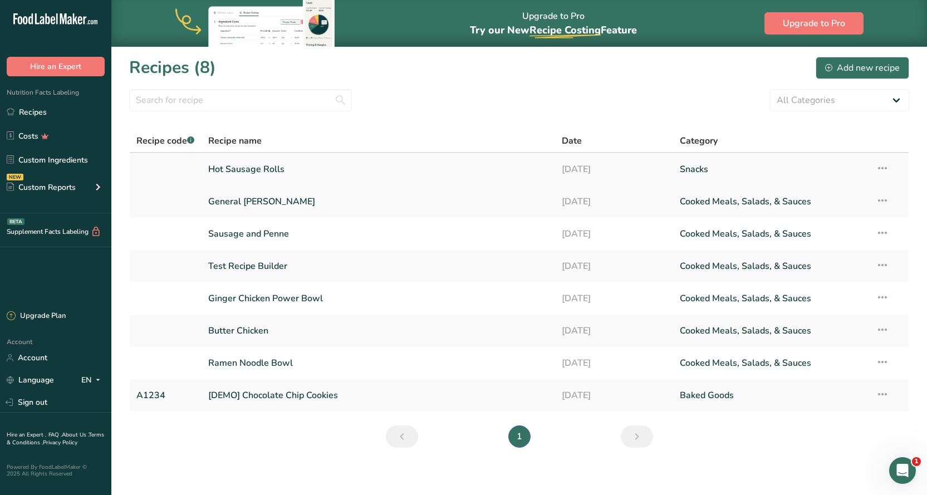
click at [274, 167] on link "Hot Sausage Rolls" at bounding box center [378, 169] width 340 height 23
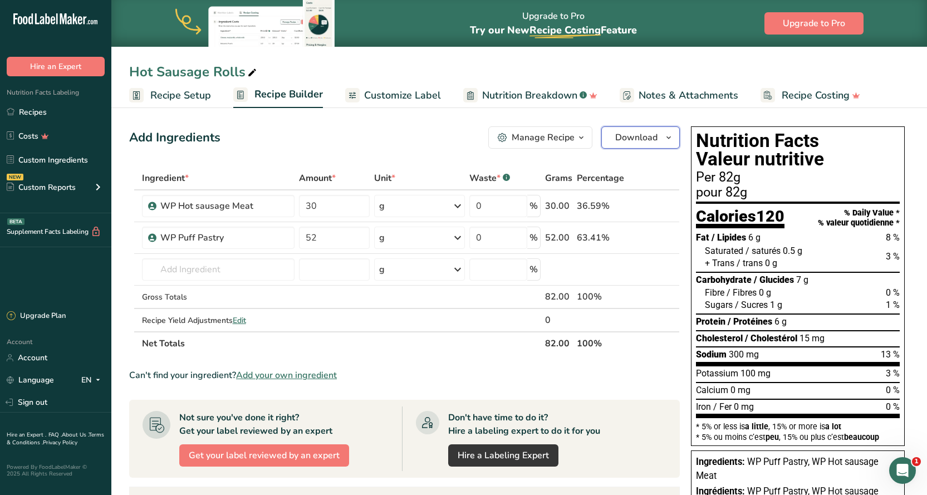
click at [667, 136] on icon "button" at bounding box center [668, 138] width 9 height 14
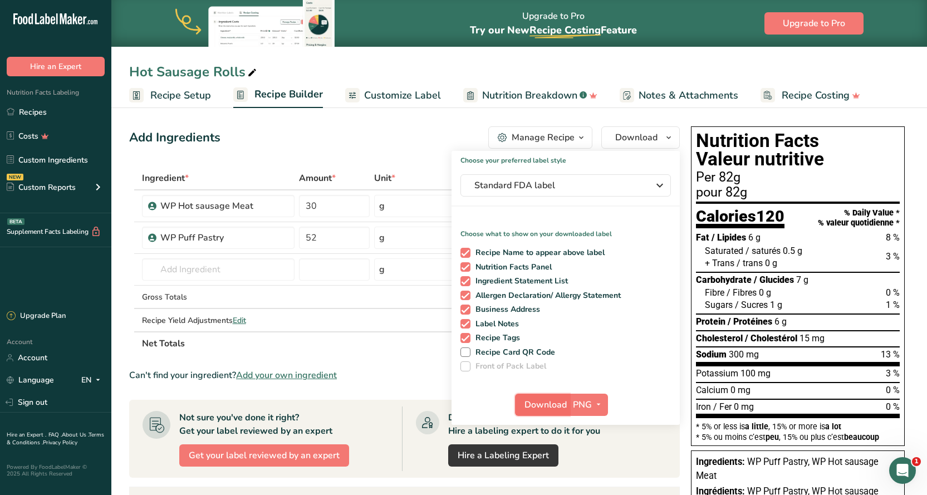
click at [555, 405] on span "Download" at bounding box center [546, 404] width 42 height 13
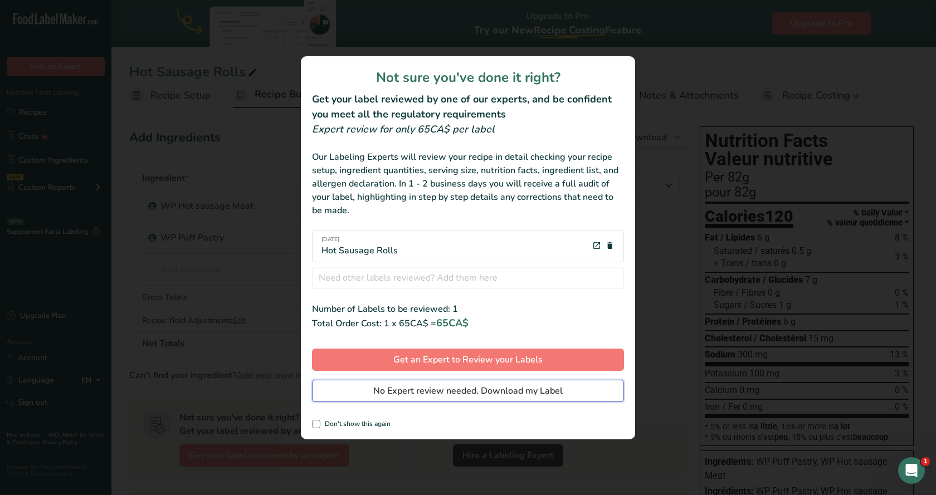
click at [447, 389] on span "No Expert review needed. Download my Label" at bounding box center [467, 390] width 189 height 13
